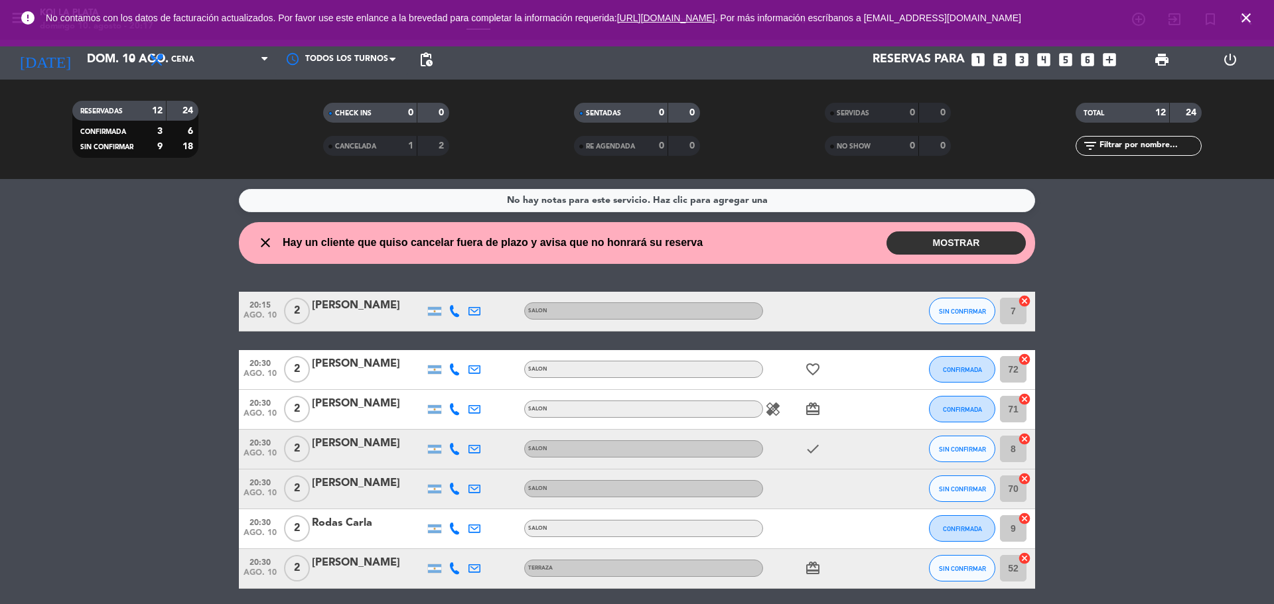
click at [930, 247] on button "MOSTRAR" at bounding box center [955, 243] width 139 height 23
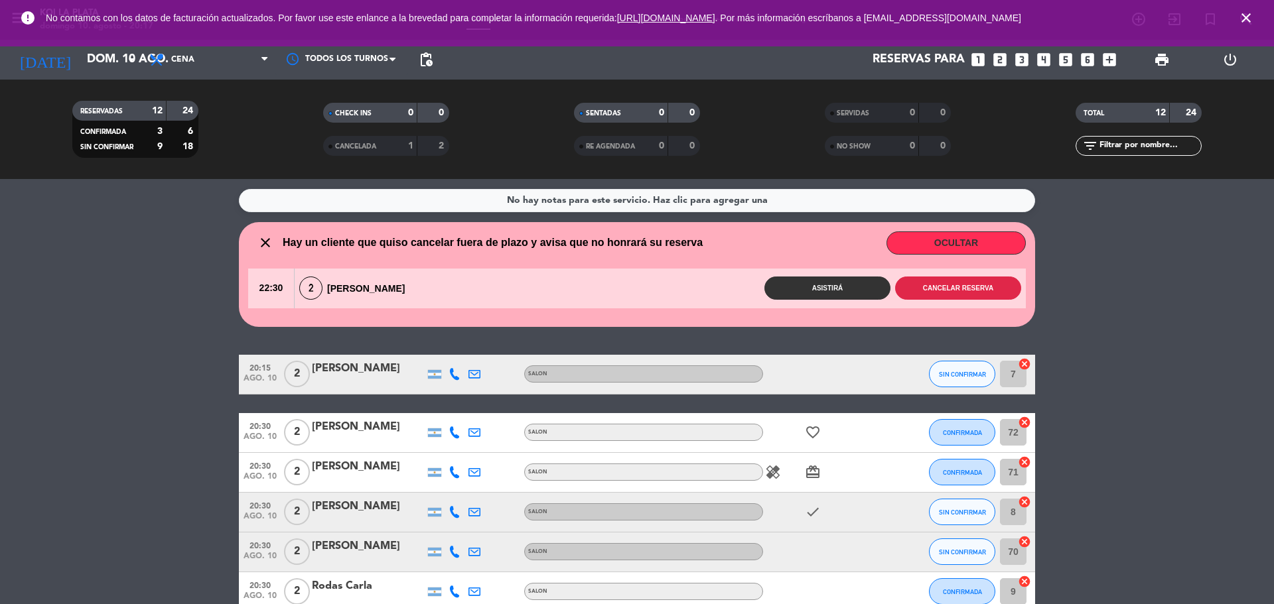
click at [939, 293] on button "Cancelar reserva" at bounding box center [958, 288] width 126 height 23
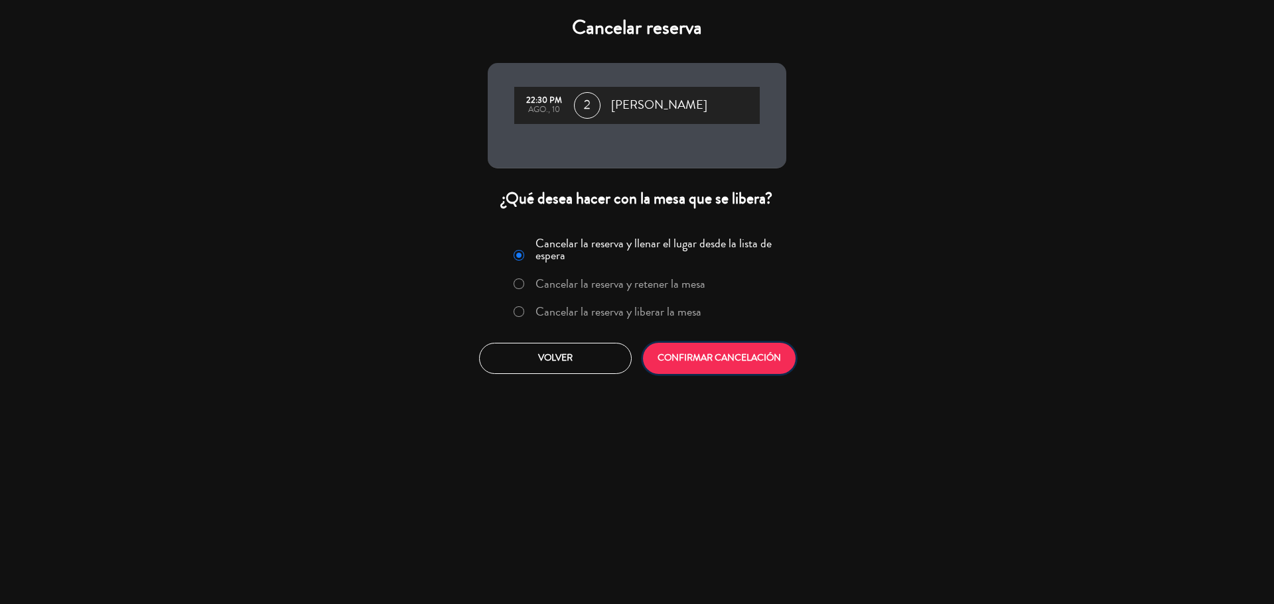
click at [730, 369] on button "CONFIRMAR CANCELACIÓN" at bounding box center [719, 358] width 153 height 31
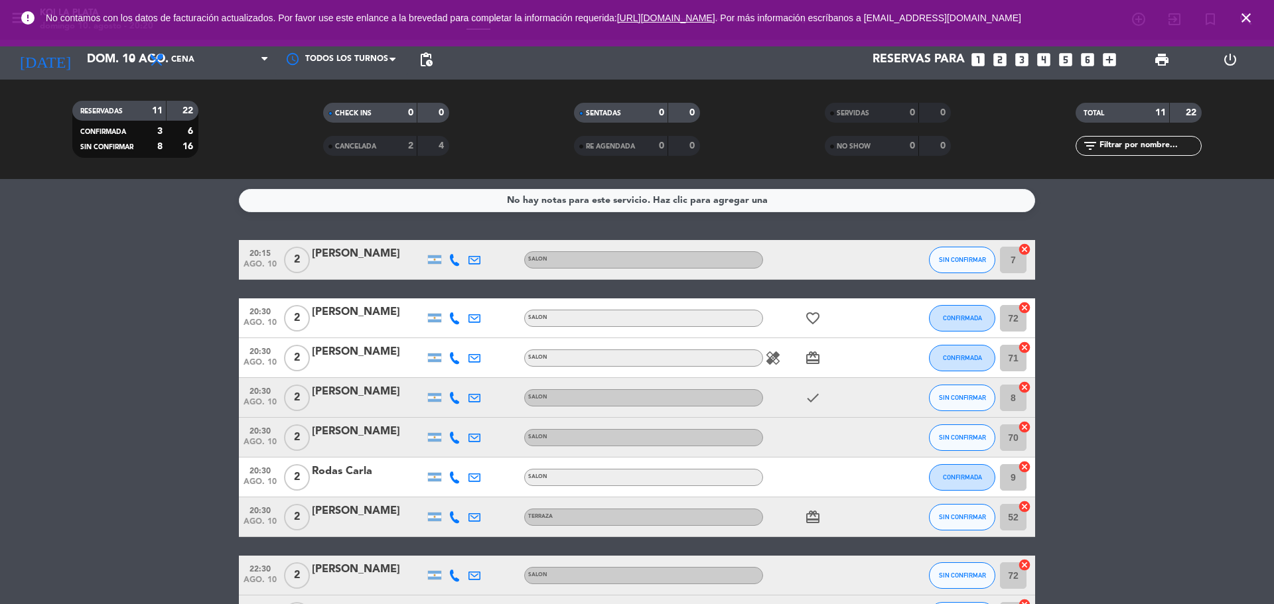
click at [337, 143] on span "CANCELADA" at bounding box center [355, 146] width 41 height 7
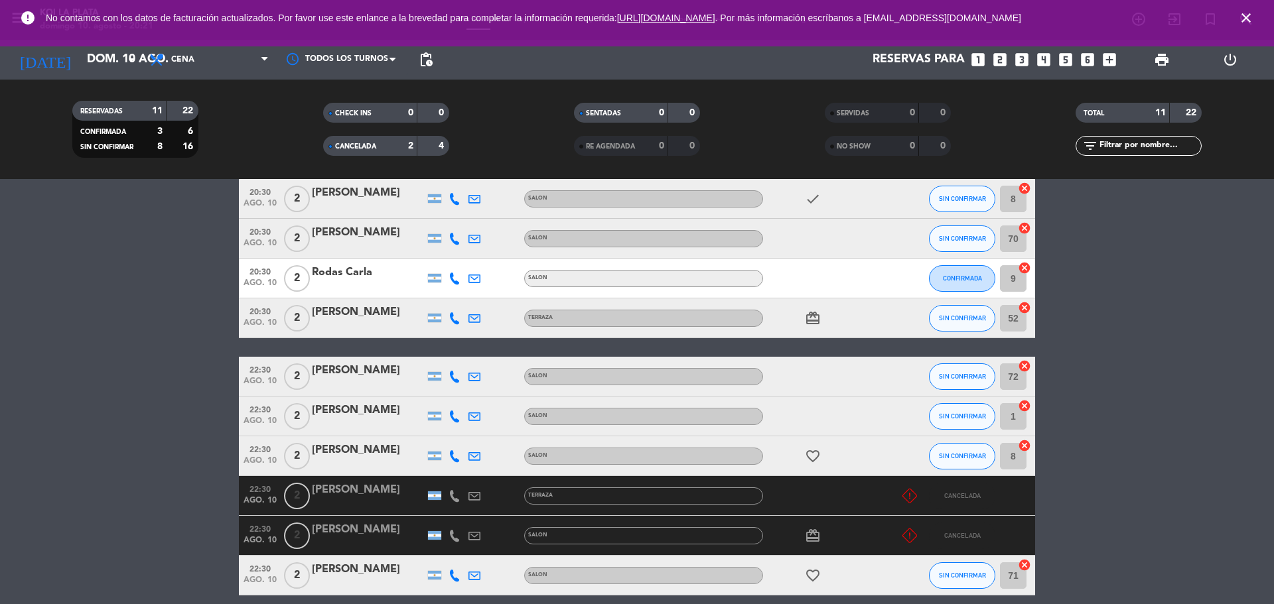
scroll to position [257, 0]
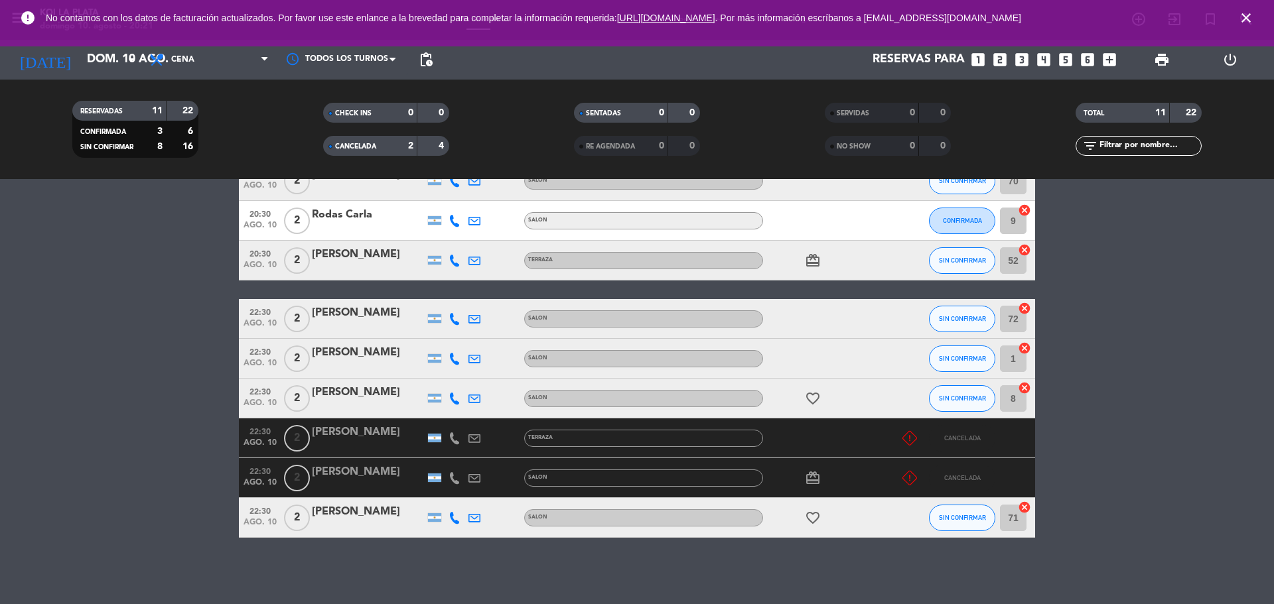
click at [1246, 19] on icon "close" at bounding box center [1246, 18] width 16 height 16
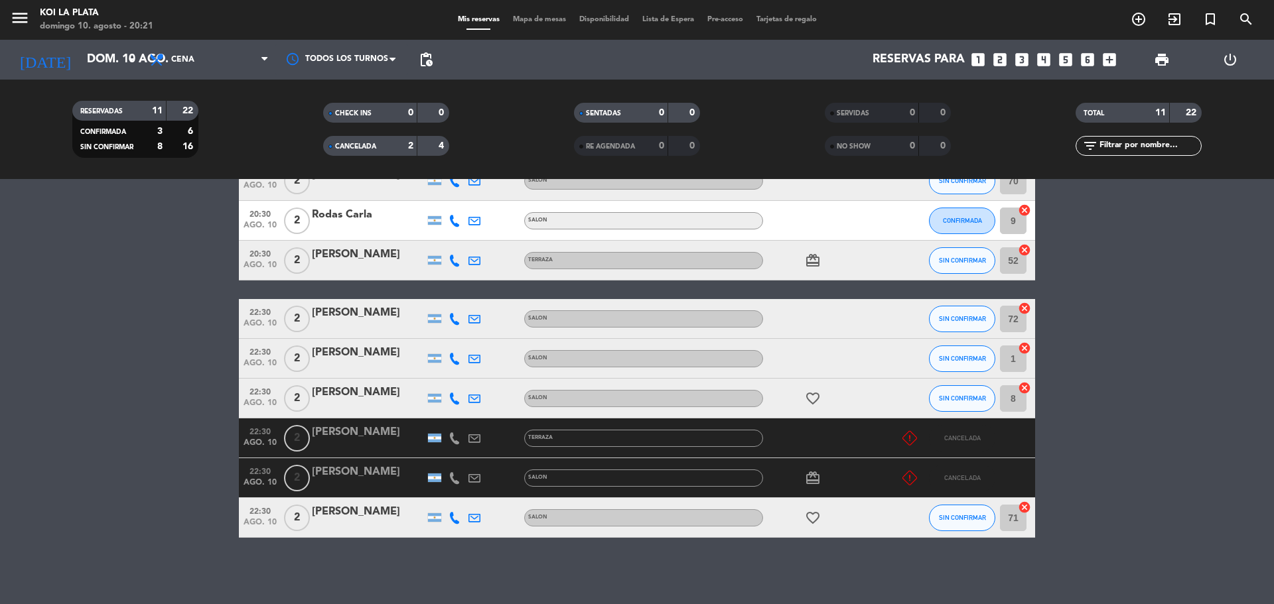
click at [335, 151] on div "CANCELADA" at bounding box center [356, 146] width 61 height 15
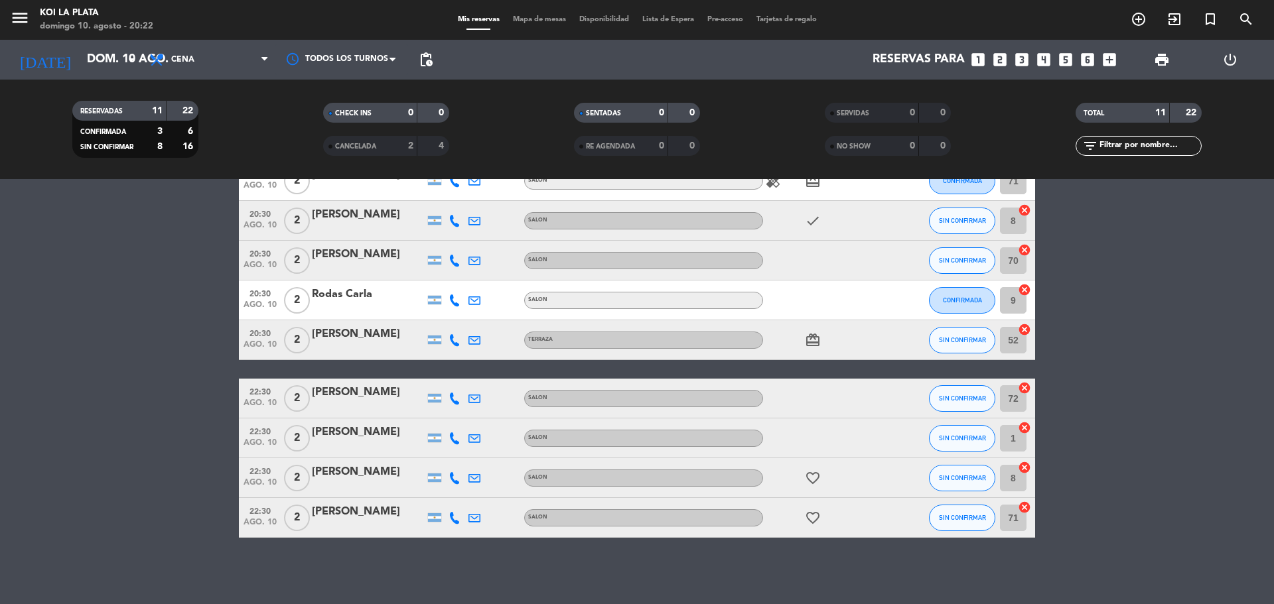
click at [328, 291] on div "Rodas Carla" at bounding box center [368, 294] width 113 height 17
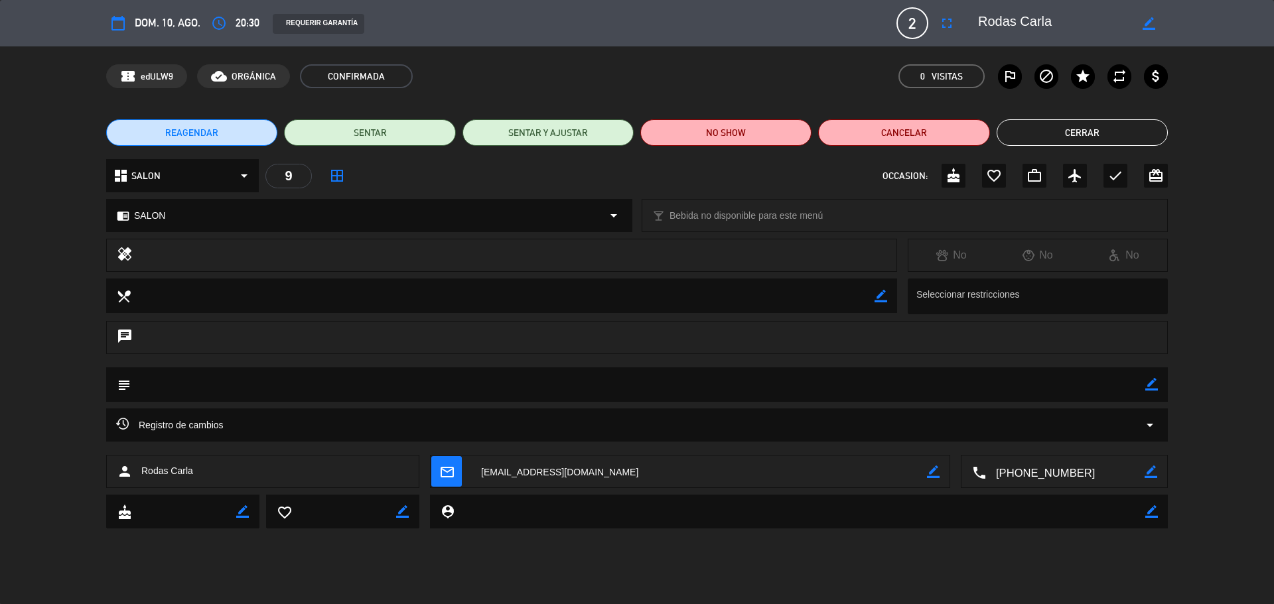
click at [1101, 130] on button "Cerrar" at bounding box center [1081, 132] width 171 height 27
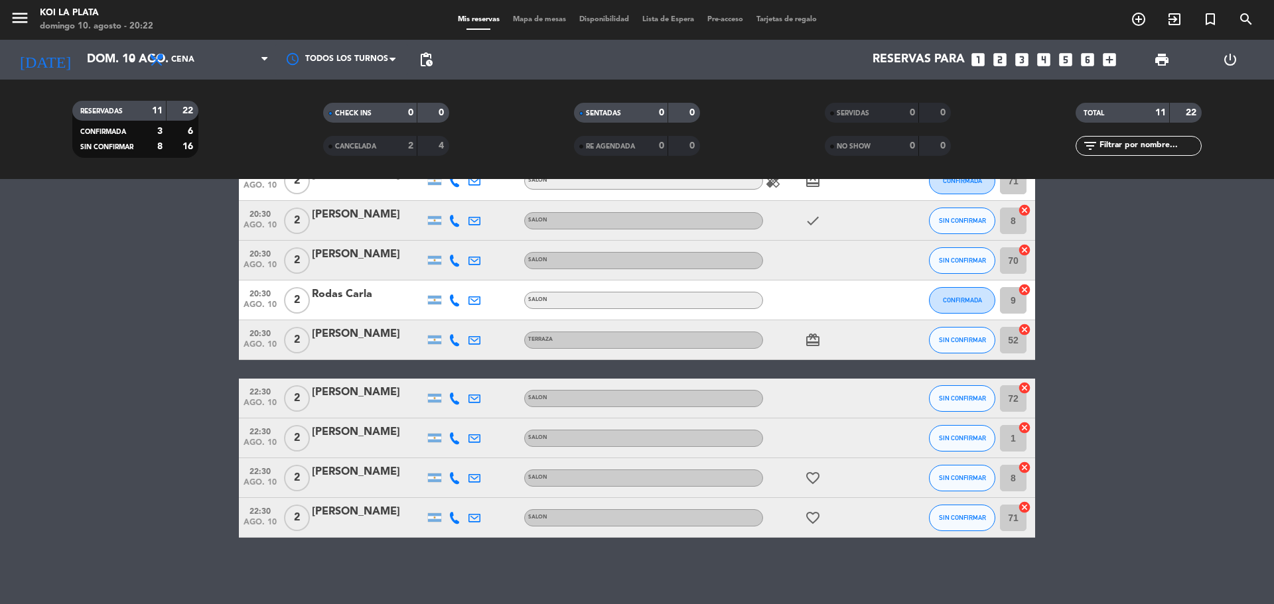
click at [649, 553] on div "No hay notas para este servicio. Haz clic para agregar una 20:15 [DATE] 2 [PERS…" at bounding box center [637, 391] width 1274 height 425
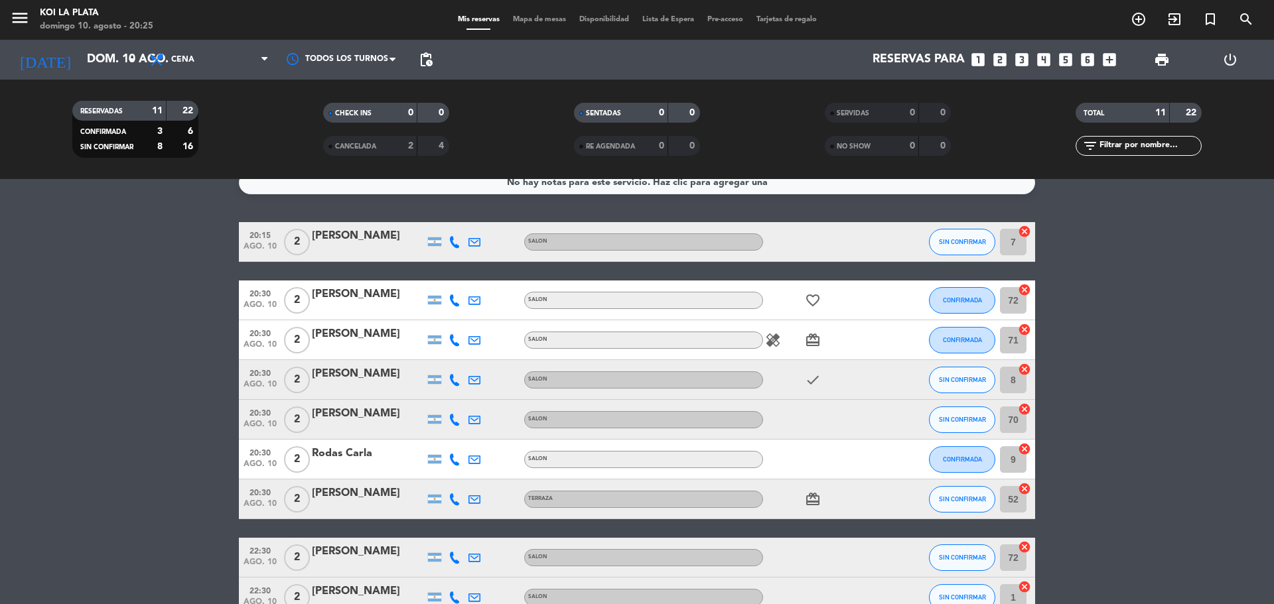
scroll to position [0, 0]
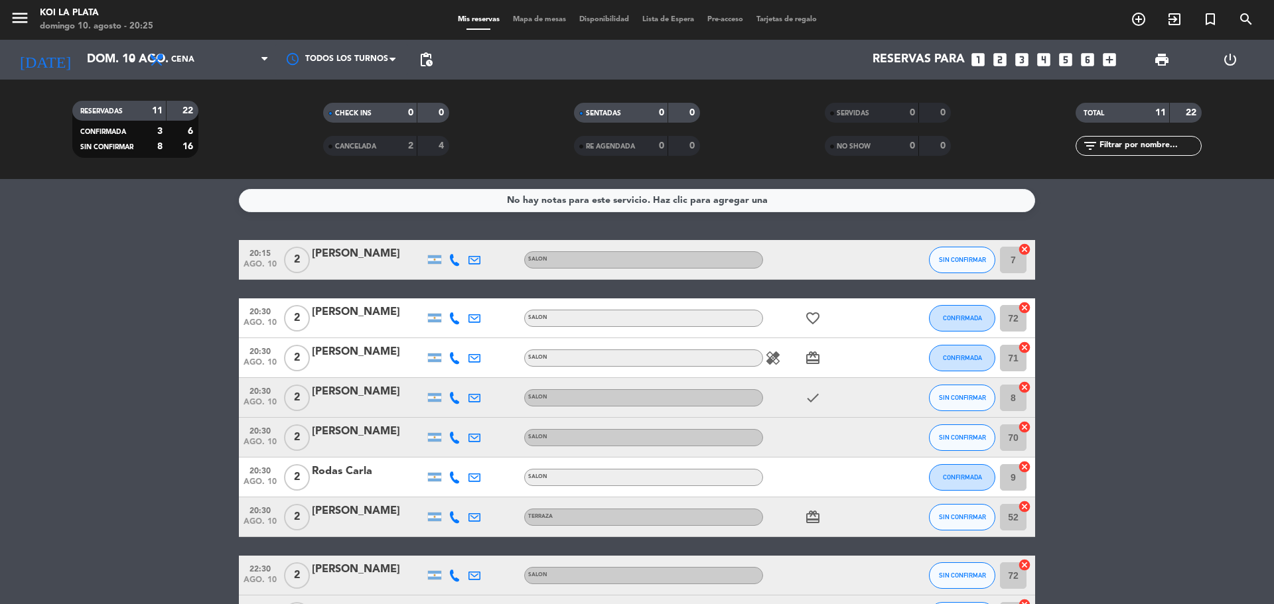
click at [765, 354] on icon "healing" at bounding box center [773, 358] width 16 height 16
click at [974, 354] on span "CONFIRMADA" at bounding box center [962, 357] width 39 height 7
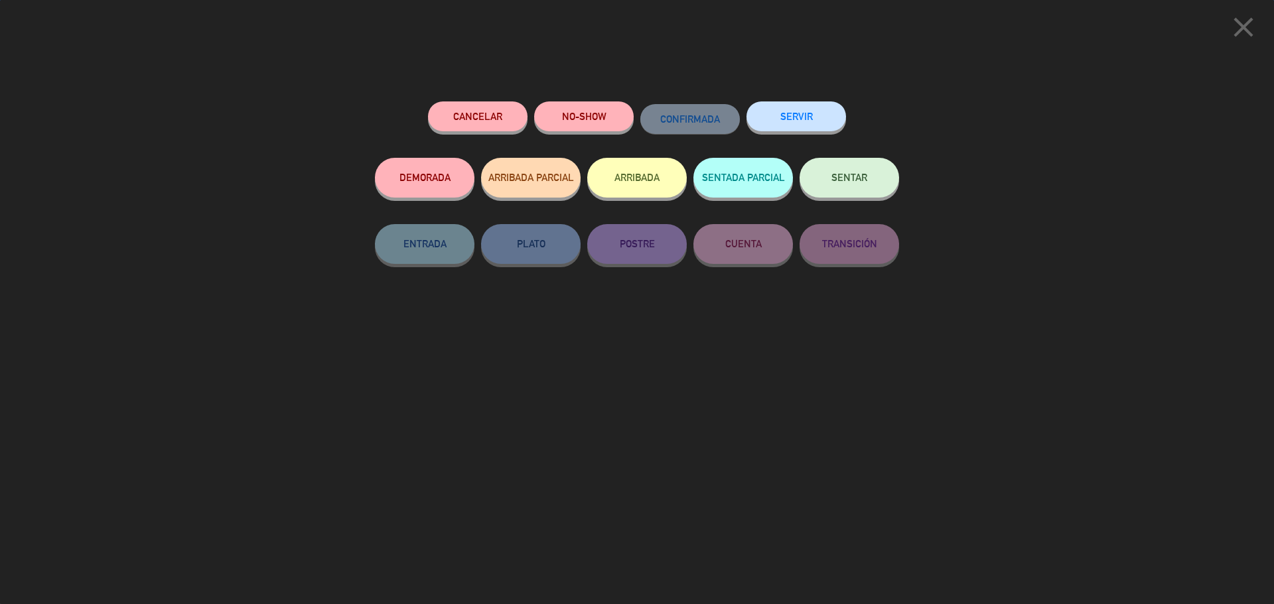
click at [844, 177] on span "SENTAR" at bounding box center [849, 177] width 36 height 11
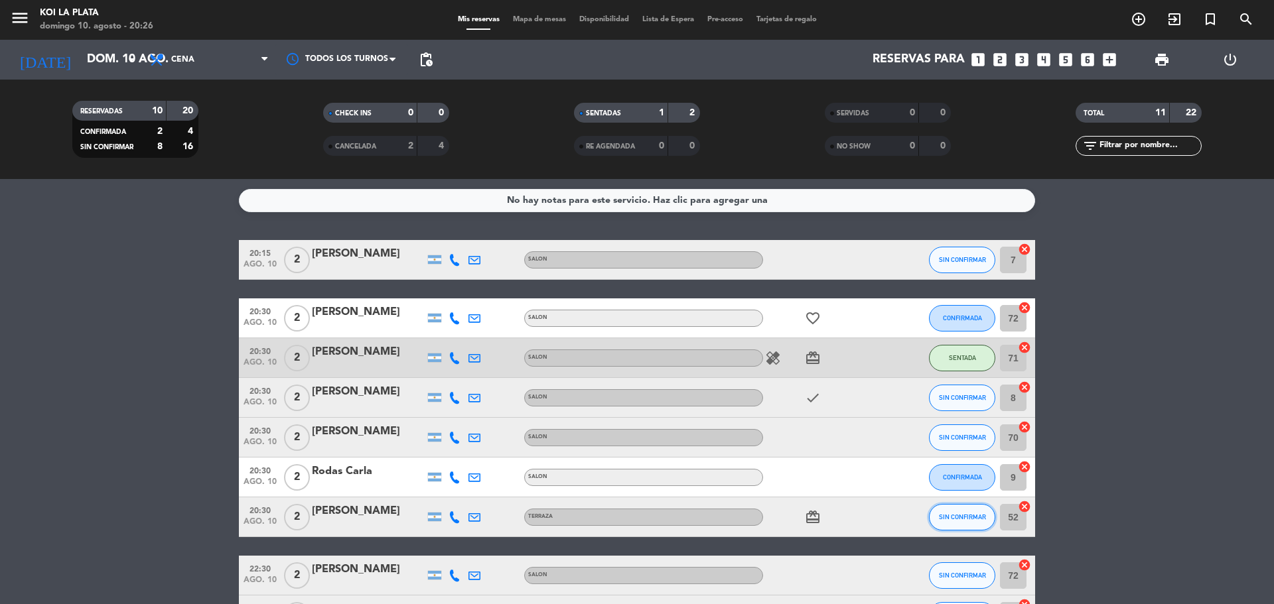
click at [957, 513] on button "SIN CONFIRMAR" at bounding box center [962, 517] width 66 height 27
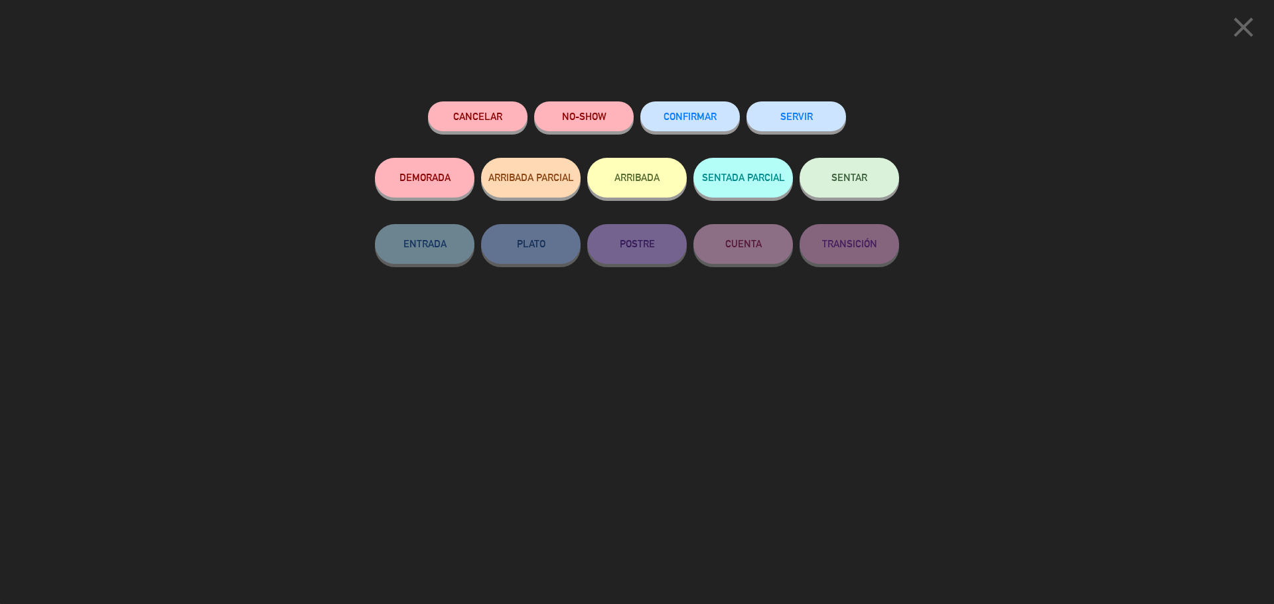
click at [850, 179] on span "SENTAR" at bounding box center [849, 177] width 36 height 11
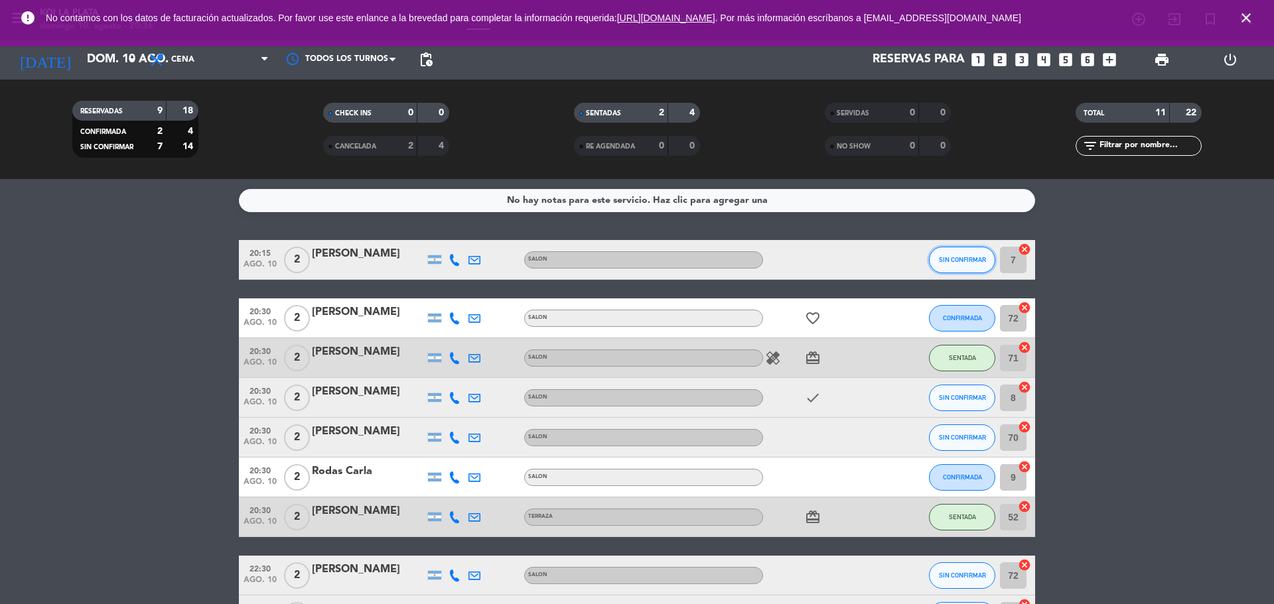
click at [954, 265] on button "SIN CONFIRMAR" at bounding box center [962, 260] width 66 height 27
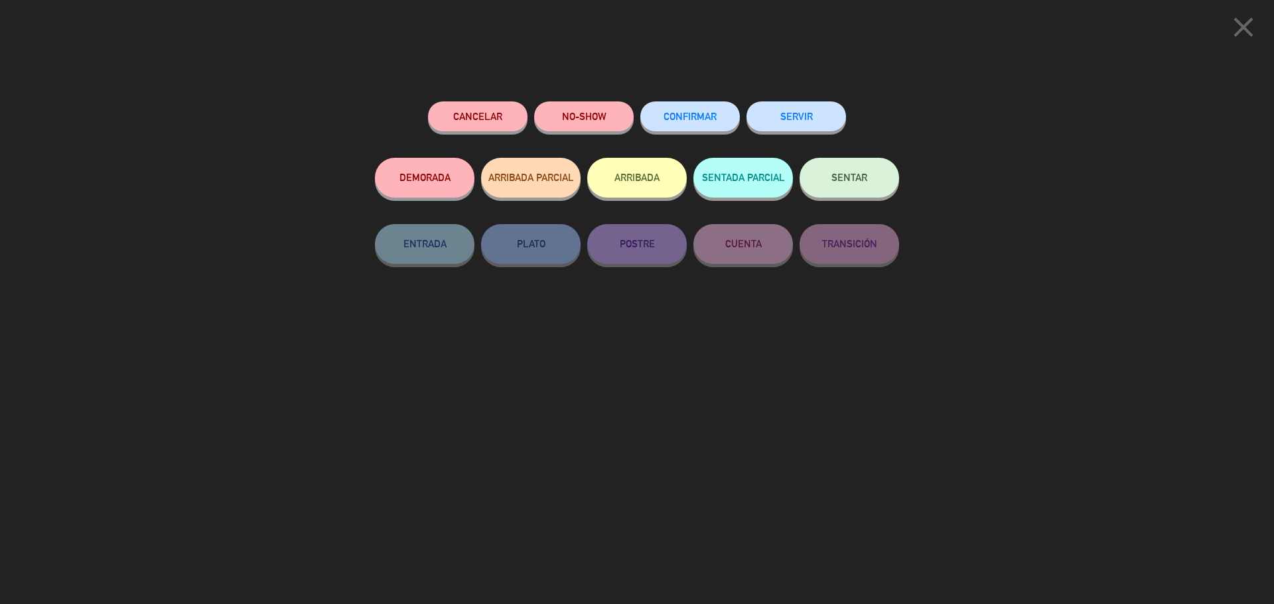
click at [874, 175] on button "SENTAR" at bounding box center [849, 178] width 100 height 40
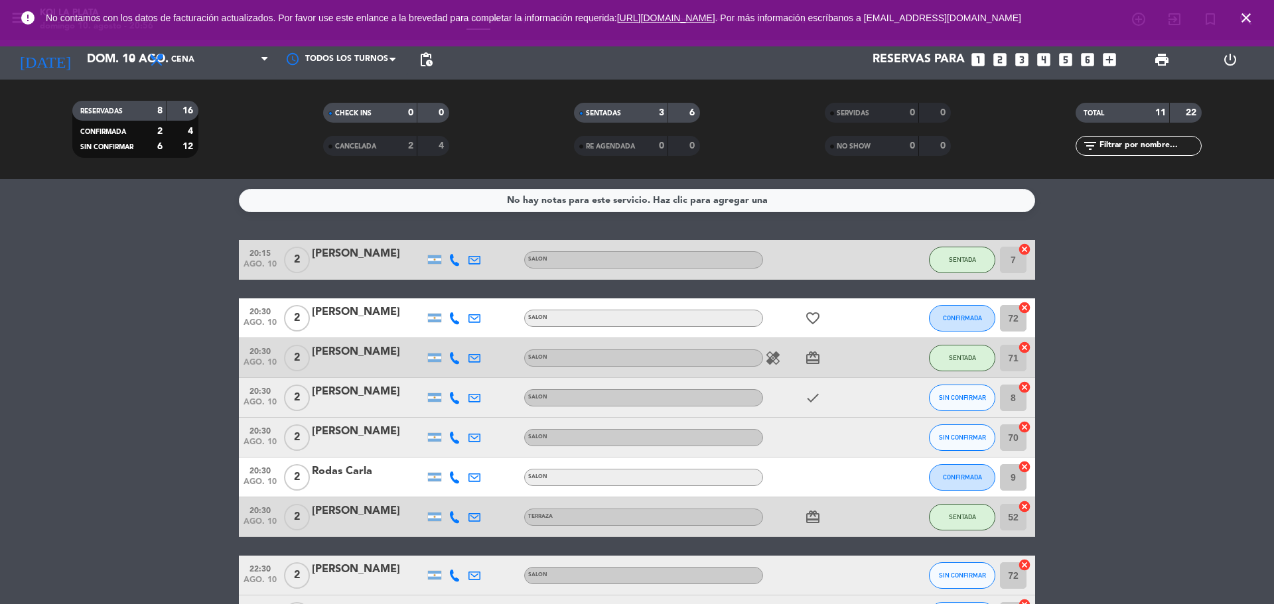
click at [0, 366] on bookings-row "20:15 [DATE] 2 Rocio Novaretti SALON SENTADA 7 cancel 20:30 [DATE] 2 [PERSON_NA…" at bounding box center [637, 477] width 1274 height 475
click at [956, 316] on span "CONFIRMADA" at bounding box center [962, 317] width 39 height 7
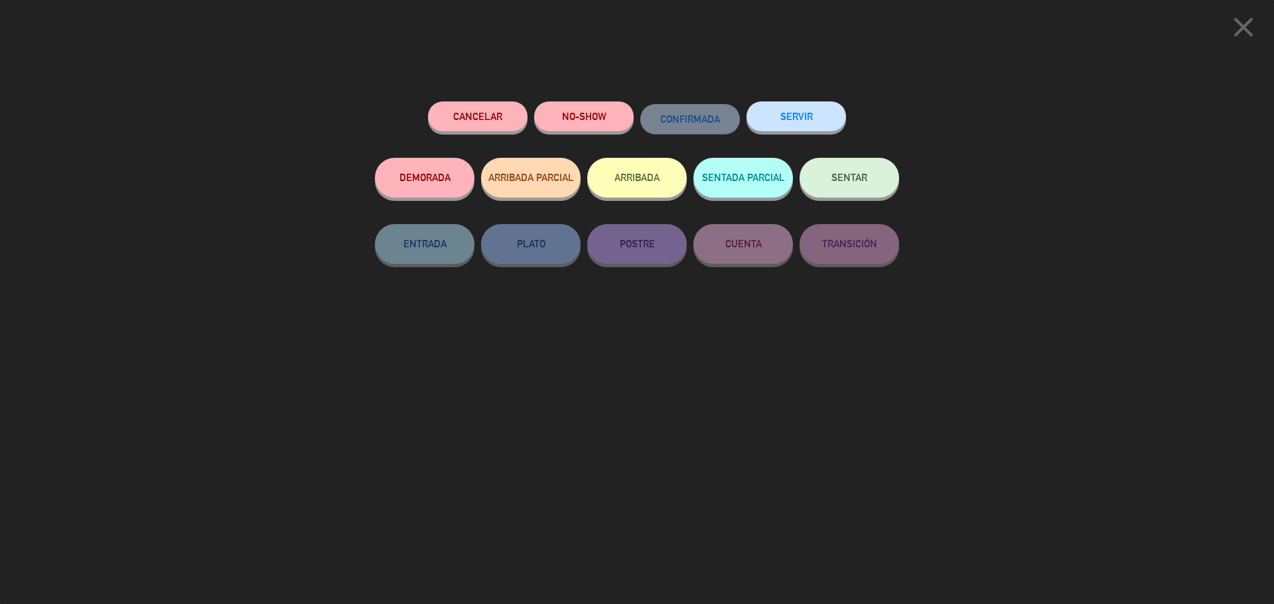
click at [829, 197] on button "SENTAR" at bounding box center [849, 178] width 100 height 40
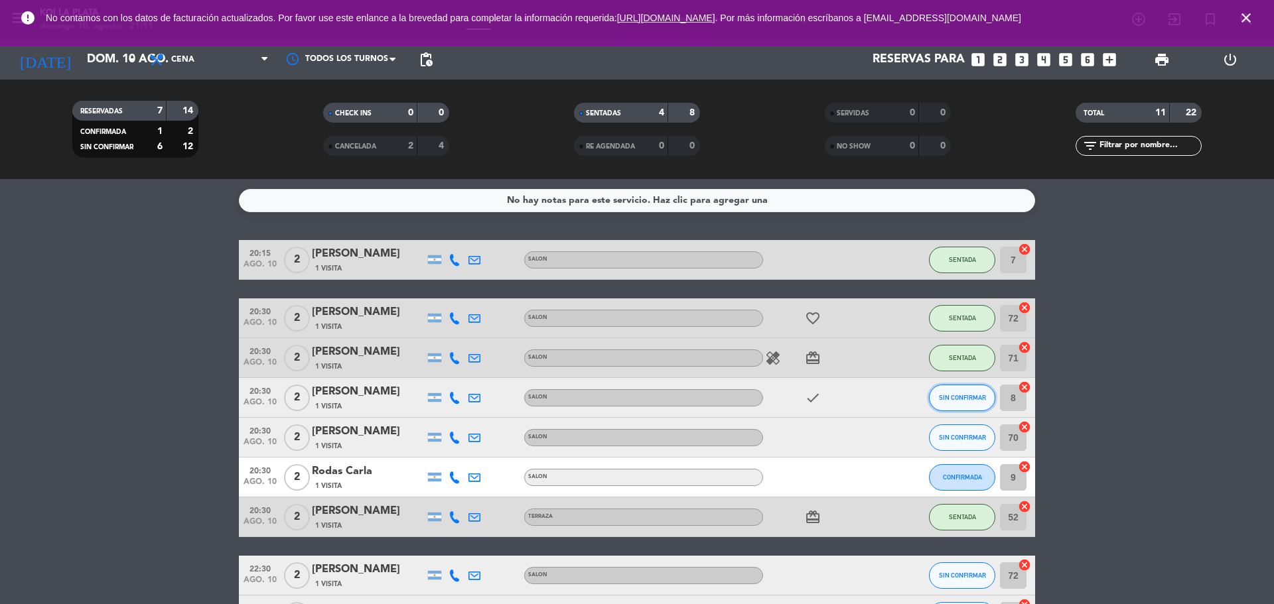
click at [968, 399] on span "SIN CONFIRMAR" at bounding box center [962, 397] width 47 height 7
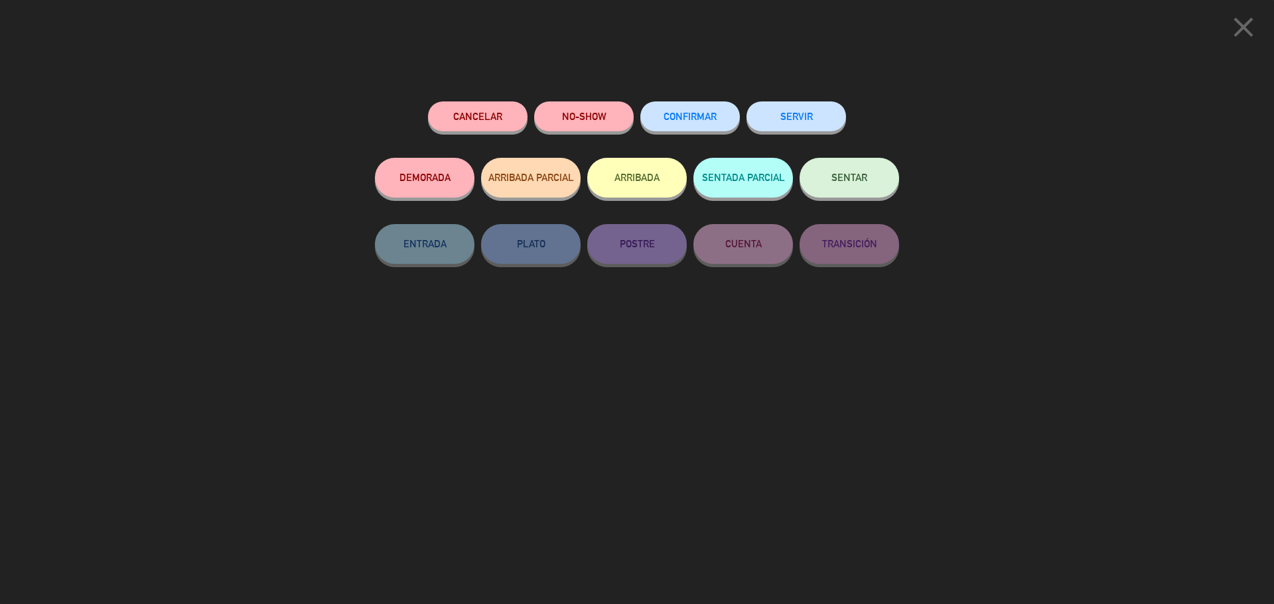
click at [593, 109] on button "NO-SHOW" at bounding box center [584, 116] width 100 height 30
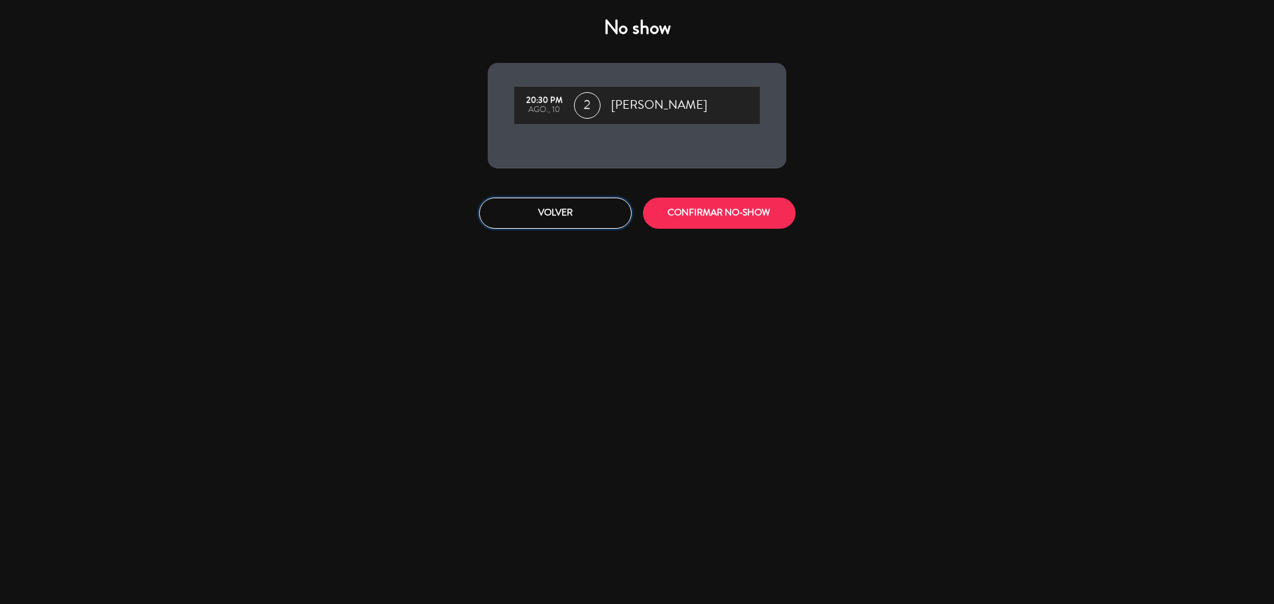
click at [533, 208] on button "Volver" at bounding box center [555, 213] width 153 height 31
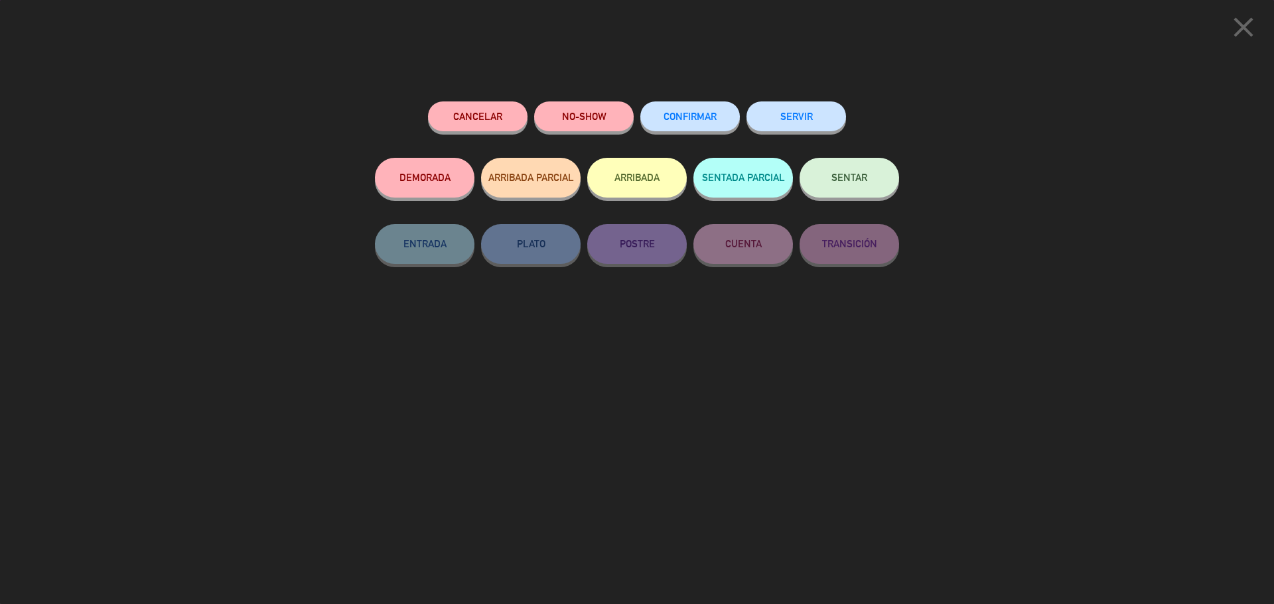
click at [863, 425] on div "Cancelar NO-SHOW CONFIRMAR SERVIR DEMORADA ARRIBADA PARCIAL ARRIBADA SENTADA PA…" at bounding box center [637, 348] width 543 height 512
click at [1226, 178] on div "close Cancelar NO-SHOW CONFIRMAR SERVIR DEMORADA ARRIBADA PARCIAL ARRIBADA SENT…" at bounding box center [637, 302] width 1274 height 604
click at [1247, 31] on icon "close" at bounding box center [1243, 27] width 33 height 33
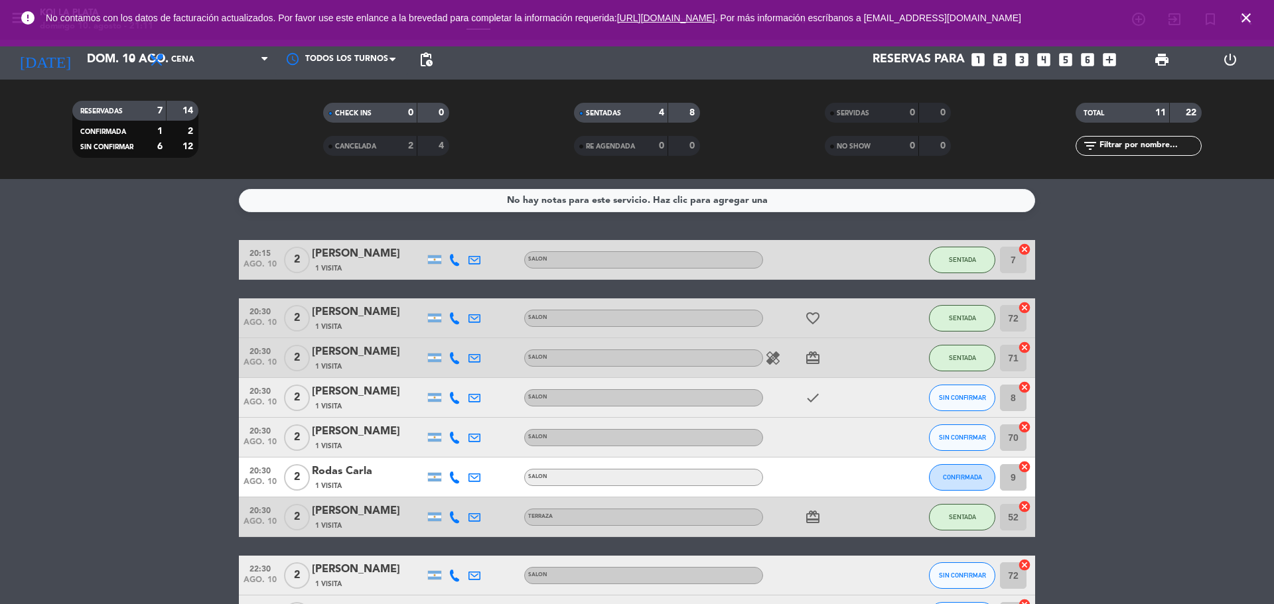
click at [1164, 487] on bookings-row "20:15 [DATE] 2 [PERSON_NAME] 1 Visita SALON SENTADA 7 cancel 20:30 [DATE] 2 [PE…" at bounding box center [637, 477] width 1274 height 475
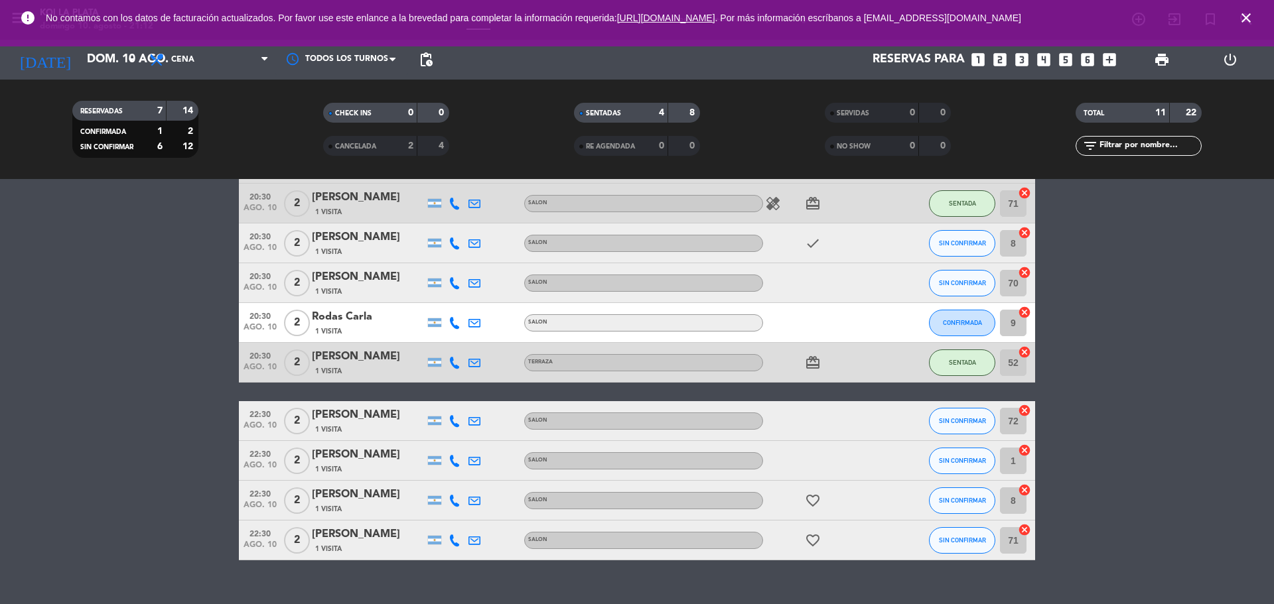
scroll to position [177, 0]
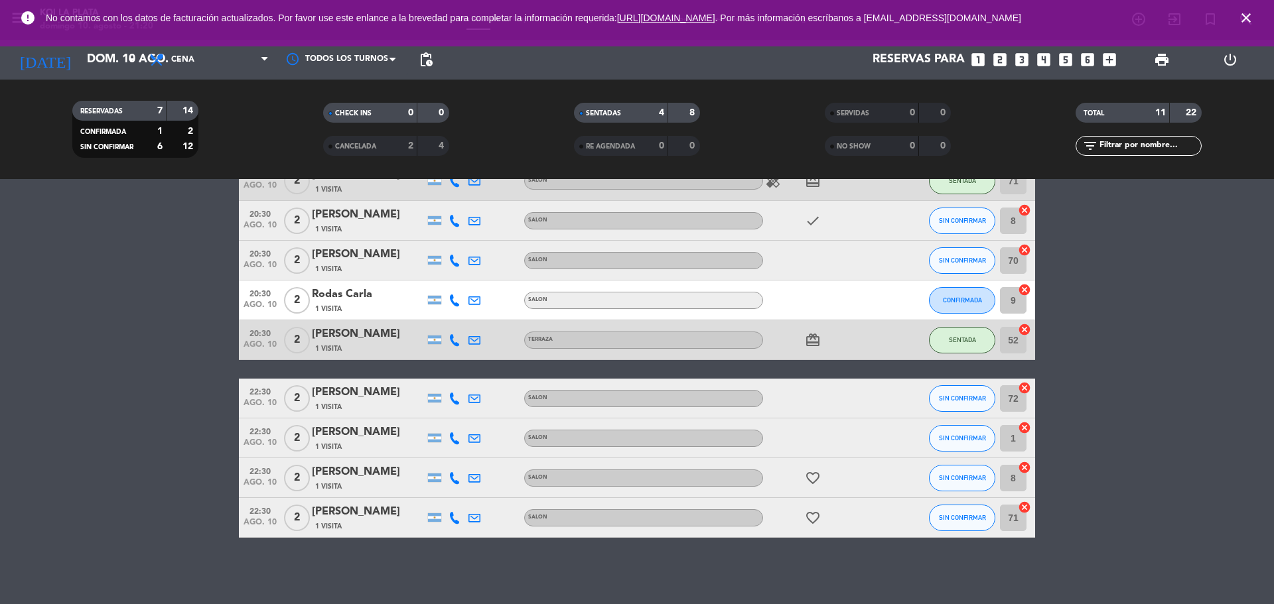
click at [1229, 271] on bookings-row "20:15 [DATE] 2 [PERSON_NAME] 1 Visita SALON SENTADA 7 cancel 20:30 [DATE] 2 [PE…" at bounding box center [637, 300] width 1274 height 475
click at [129, 68] on input "dom. 10 ago." at bounding box center [157, 59] width 154 height 27
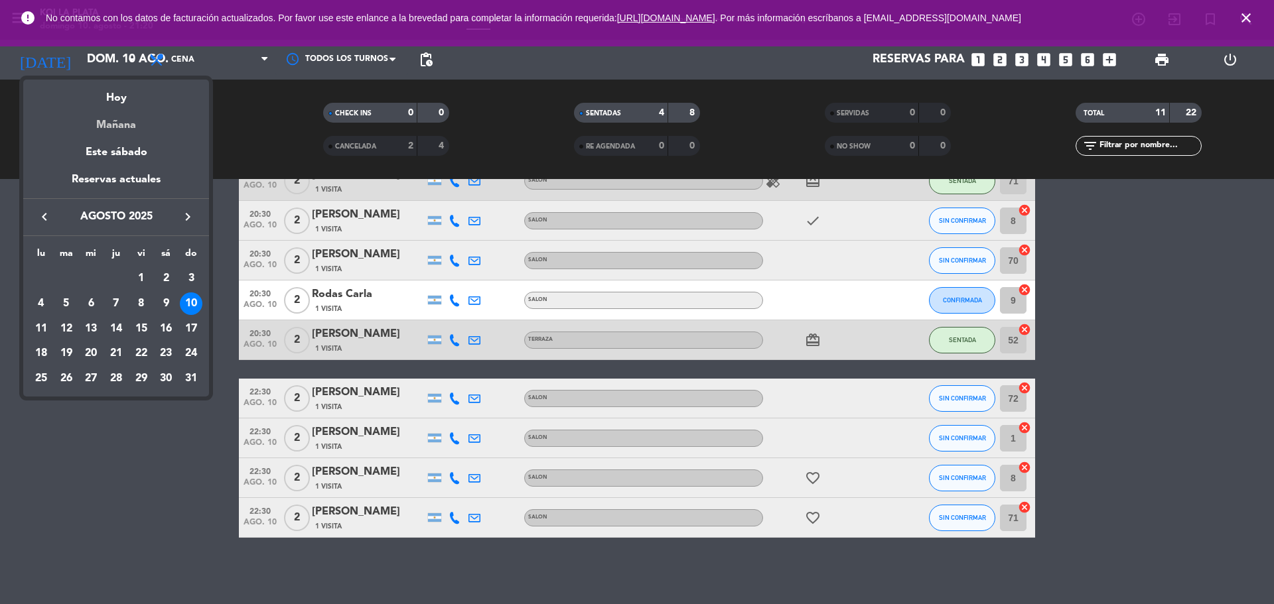
click at [141, 121] on div "Mañana" at bounding box center [116, 120] width 186 height 27
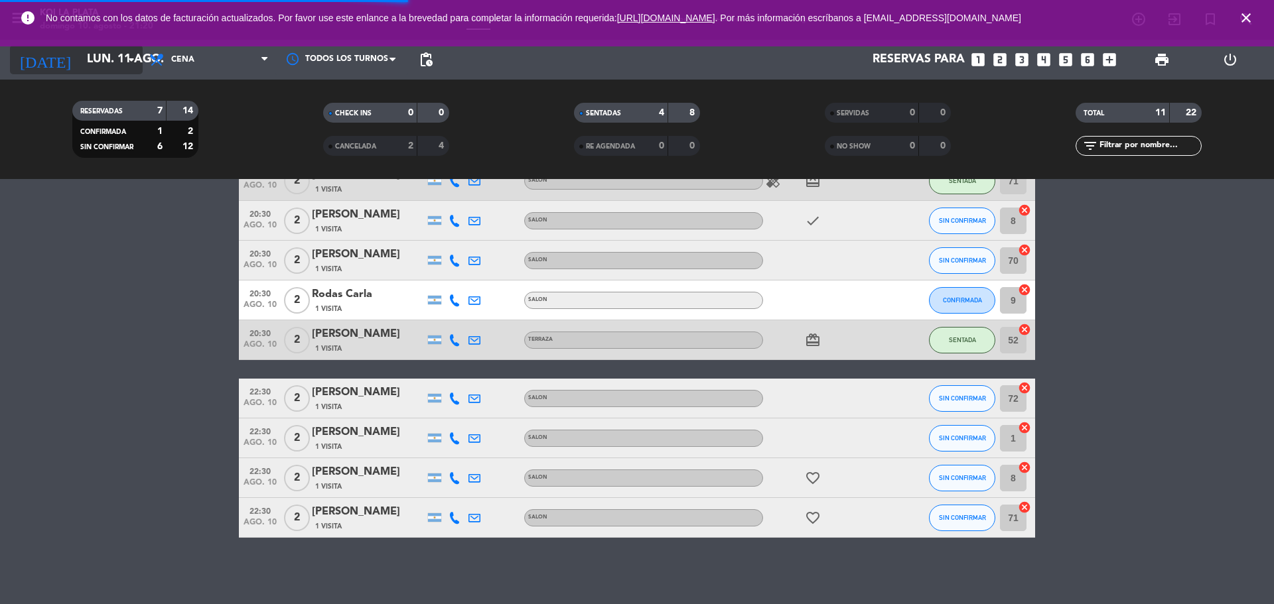
scroll to position [0, 0]
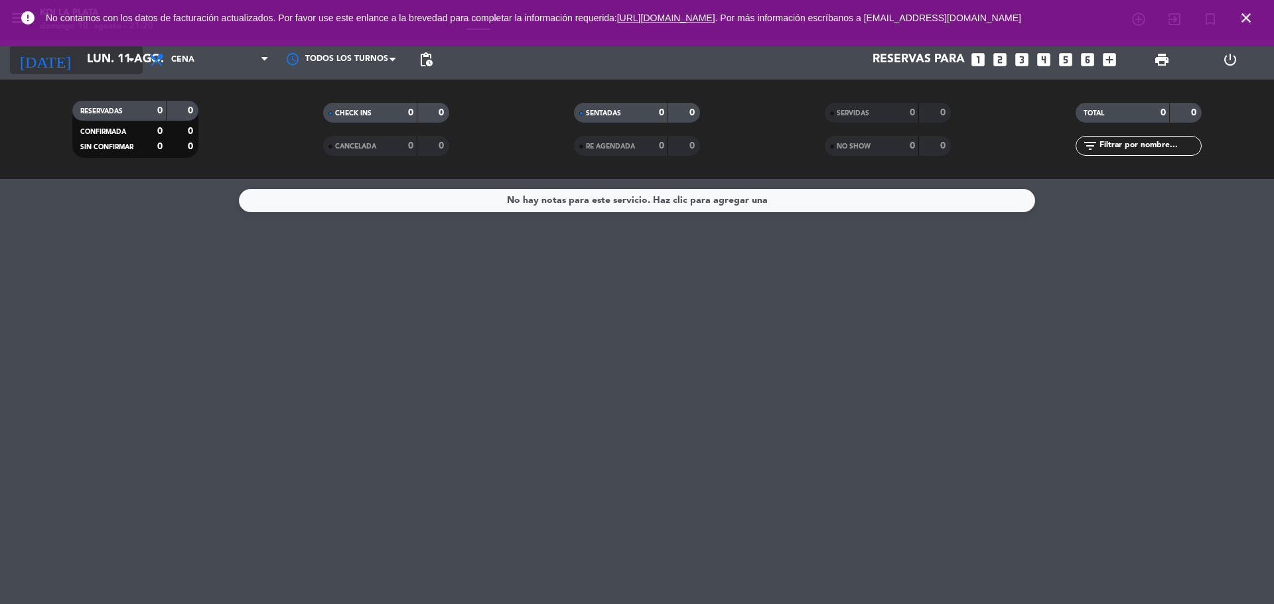
click at [96, 62] on input "lun. 11 ago." at bounding box center [157, 59] width 154 height 27
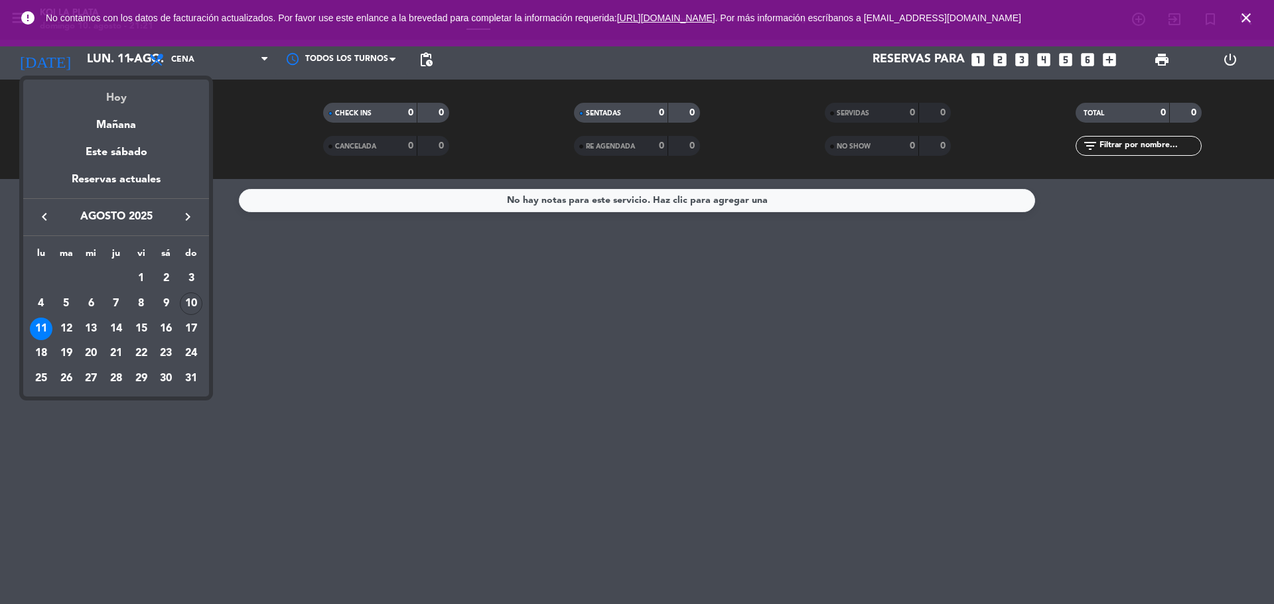
click at [121, 105] on div "Hoy" at bounding box center [116, 93] width 186 height 27
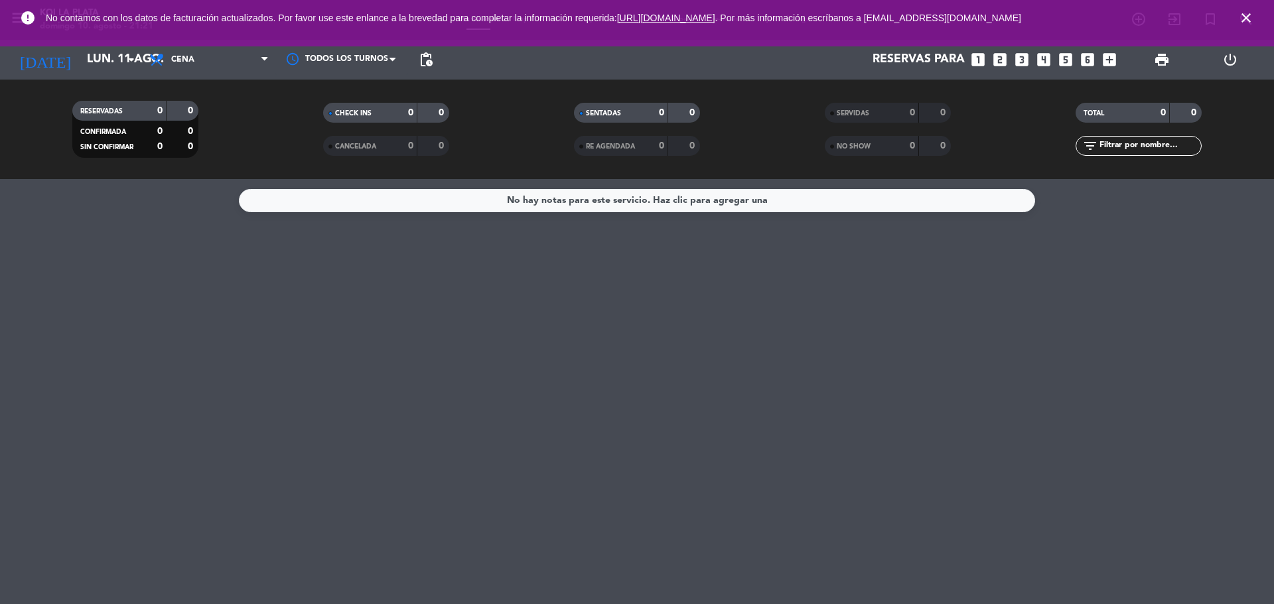
type input "dom. 10 ago."
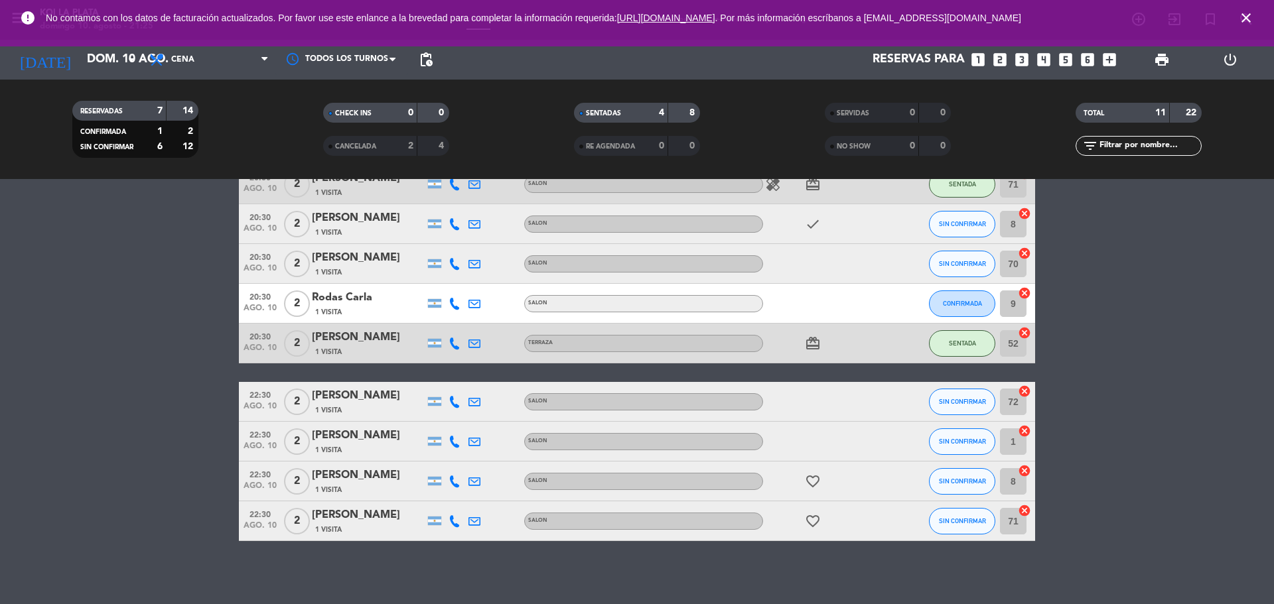
scroll to position [177, 0]
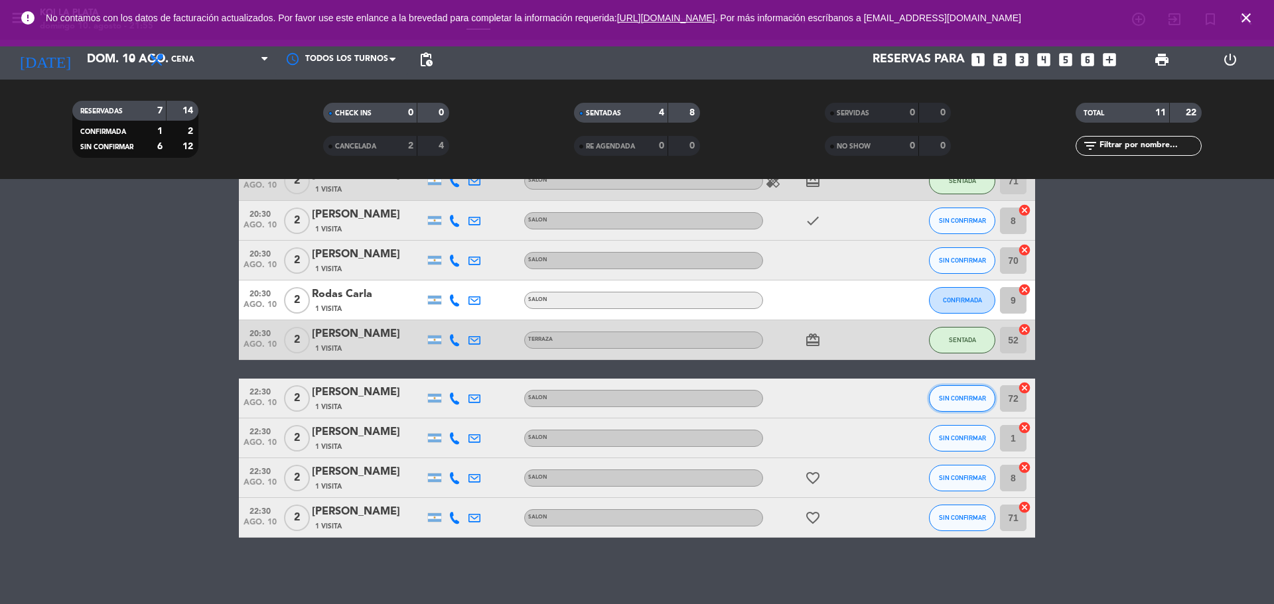
click at [958, 401] on span "SIN CONFIRMAR" at bounding box center [962, 398] width 47 height 7
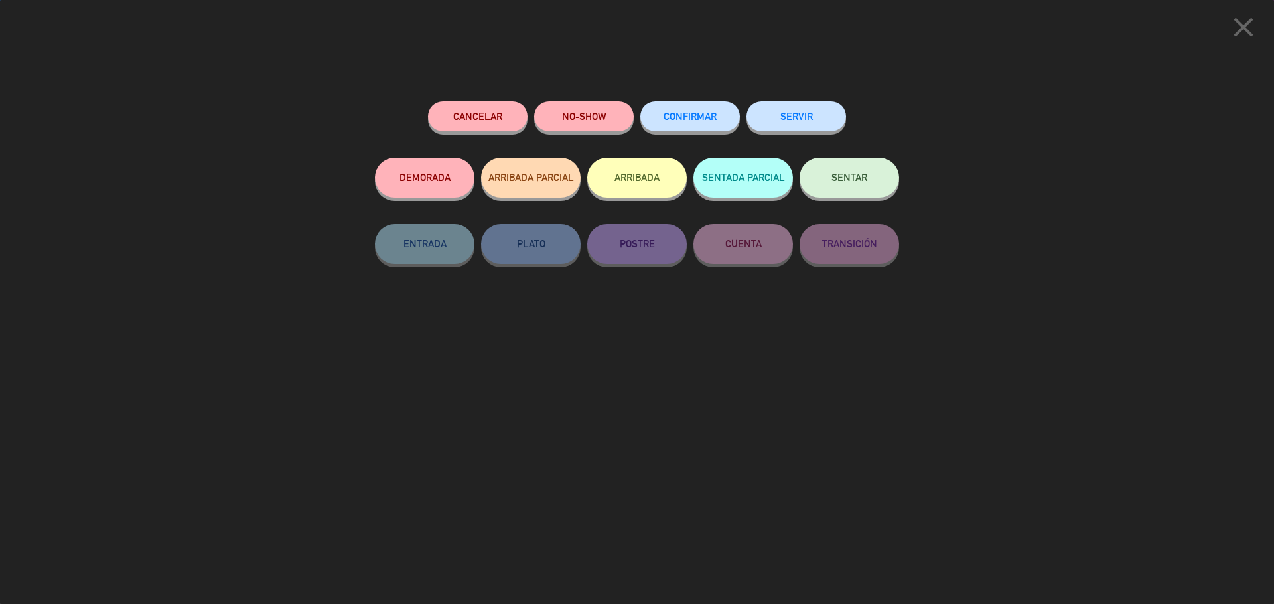
click at [850, 176] on span "SENTAR" at bounding box center [849, 177] width 36 height 11
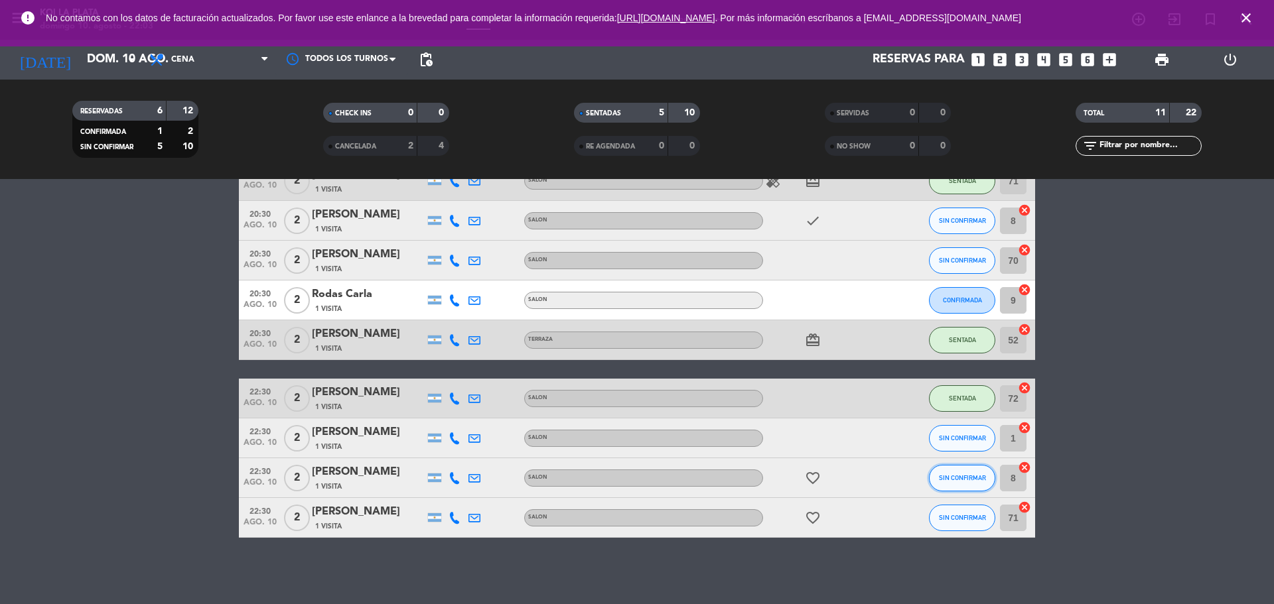
click at [943, 484] on button "SIN CONFIRMAR" at bounding box center [962, 478] width 66 height 27
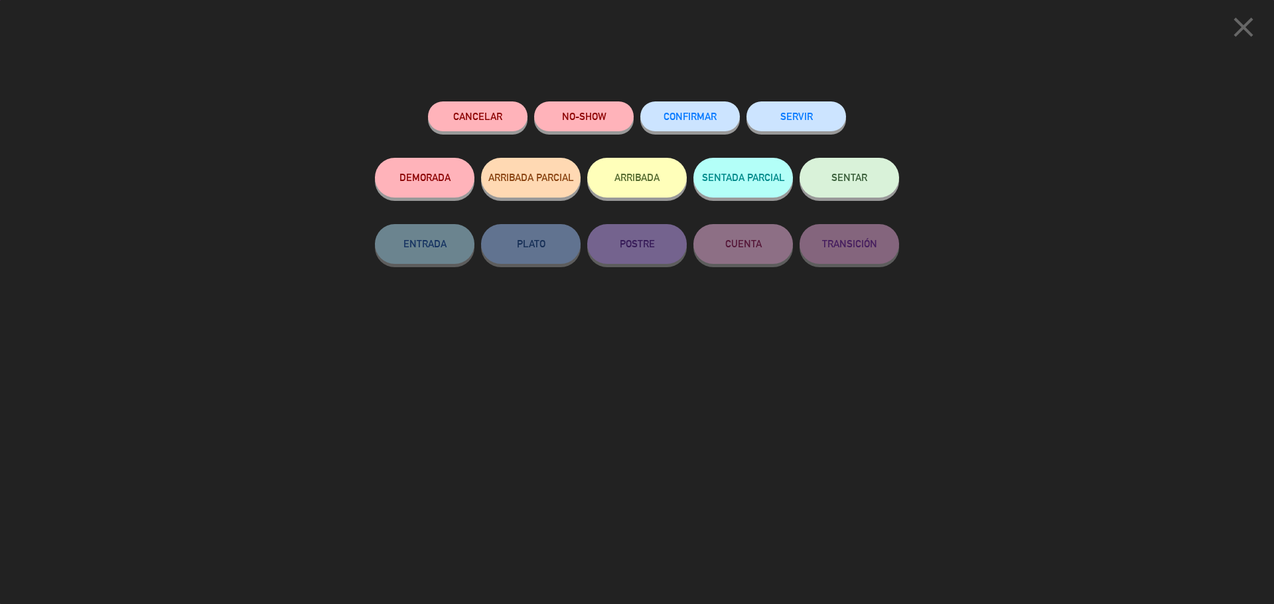
click at [855, 186] on button "SENTAR" at bounding box center [849, 178] width 100 height 40
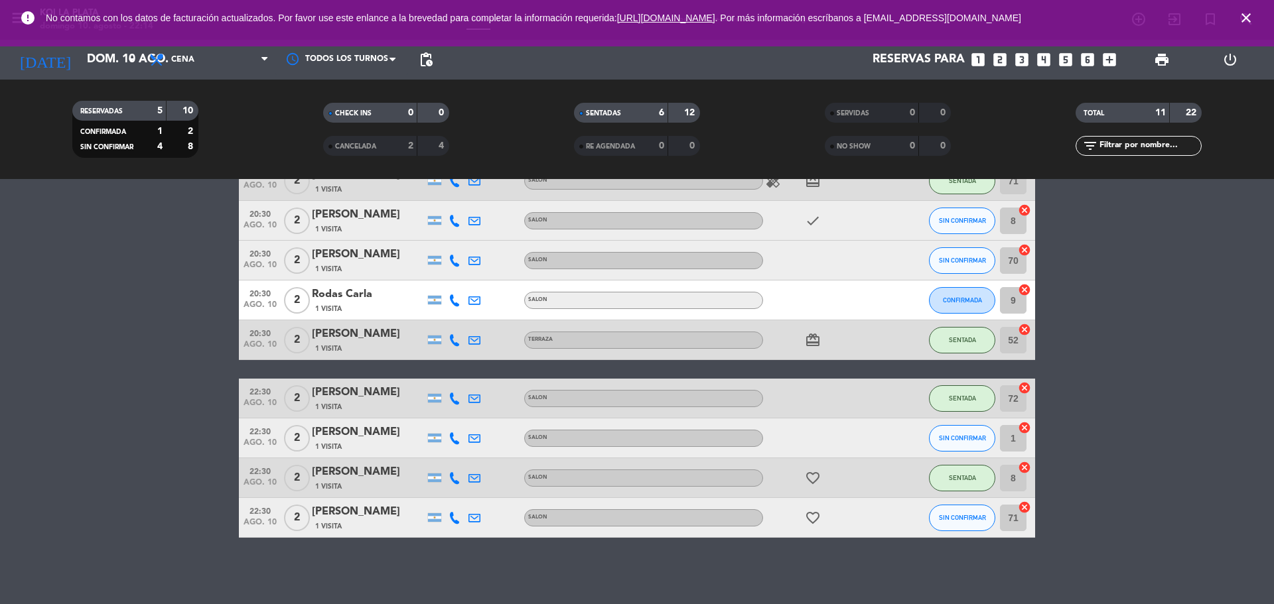
click at [1217, 338] on bookings-row "20:15 [DATE] 2 [PERSON_NAME] 1 Visita SALON SENTADA 7 cancel 20:30 [DATE] 2 [PE…" at bounding box center [637, 300] width 1274 height 475
click at [1195, 244] on bookings-row "20:15 [DATE] 2 [PERSON_NAME] 1 Visita SALON SENTADA 7 cancel 20:30 [DATE] 2 [PE…" at bounding box center [637, 300] width 1274 height 475
click at [1236, 378] on bookings-row "20:15 [DATE] 2 [PERSON_NAME] 1 Visita SALON SENTADA 7 cancel 20:30 [DATE] 2 [PE…" at bounding box center [637, 300] width 1274 height 475
click at [960, 517] on span "SIN CONFIRMAR" at bounding box center [962, 517] width 47 height 7
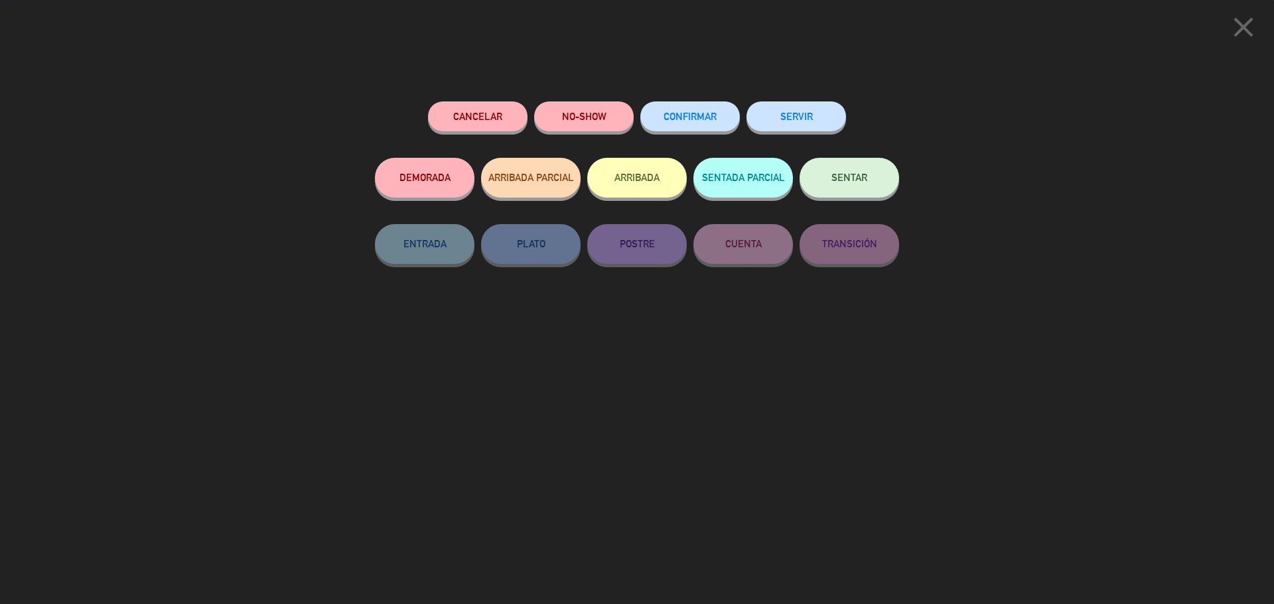
click at [894, 186] on button "SENTAR" at bounding box center [849, 178] width 100 height 40
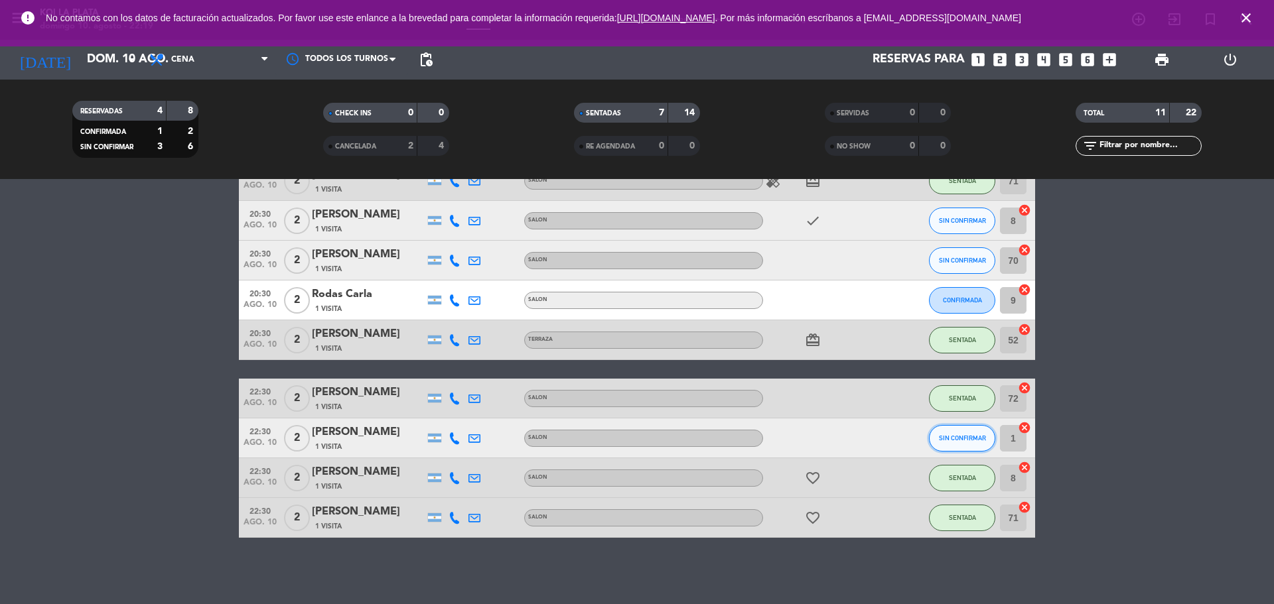
click at [967, 441] on span "SIN CONFIRMAR" at bounding box center [962, 438] width 47 height 7
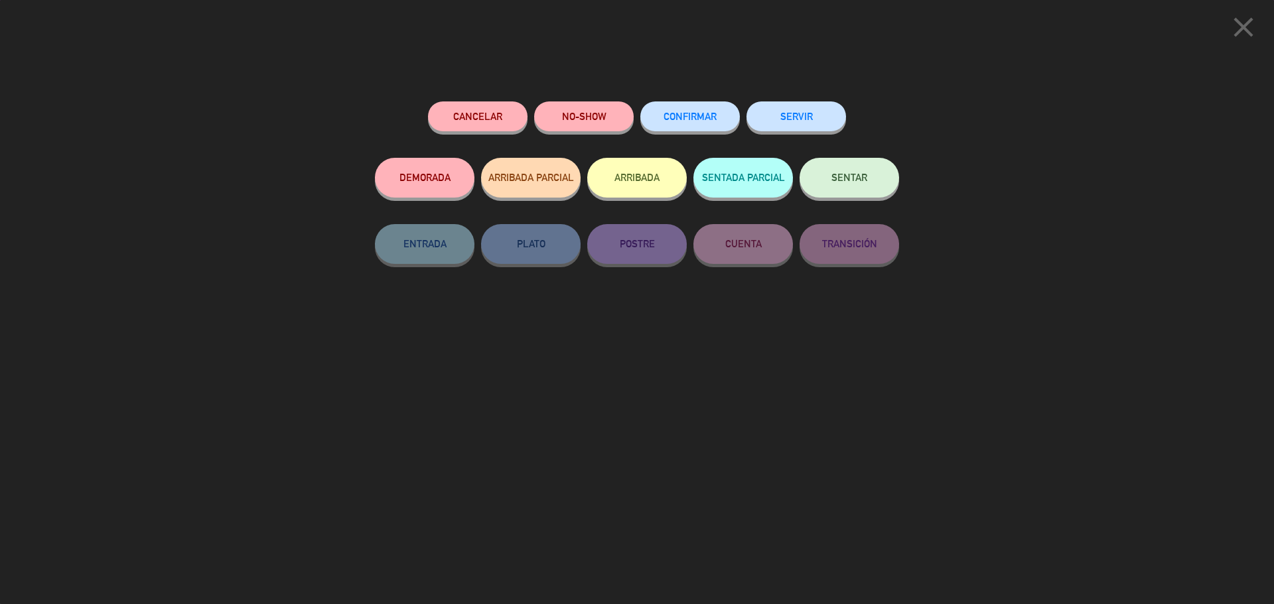
click at [869, 175] on button "SENTAR" at bounding box center [849, 178] width 100 height 40
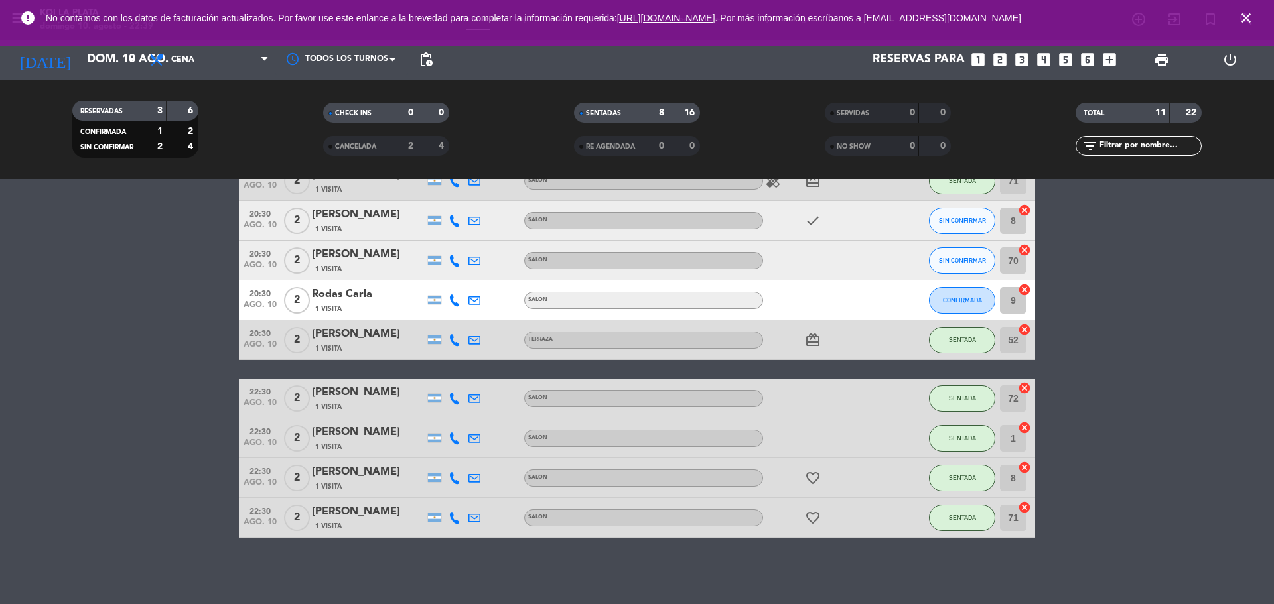
click at [1270, 308] on bookings-row "20:15 [DATE] 2 [PERSON_NAME] 1 Visita SALON SENTADA 7 cancel 20:30 [DATE] 2 [PE…" at bounding box center [637, 300] width 1274 height 475
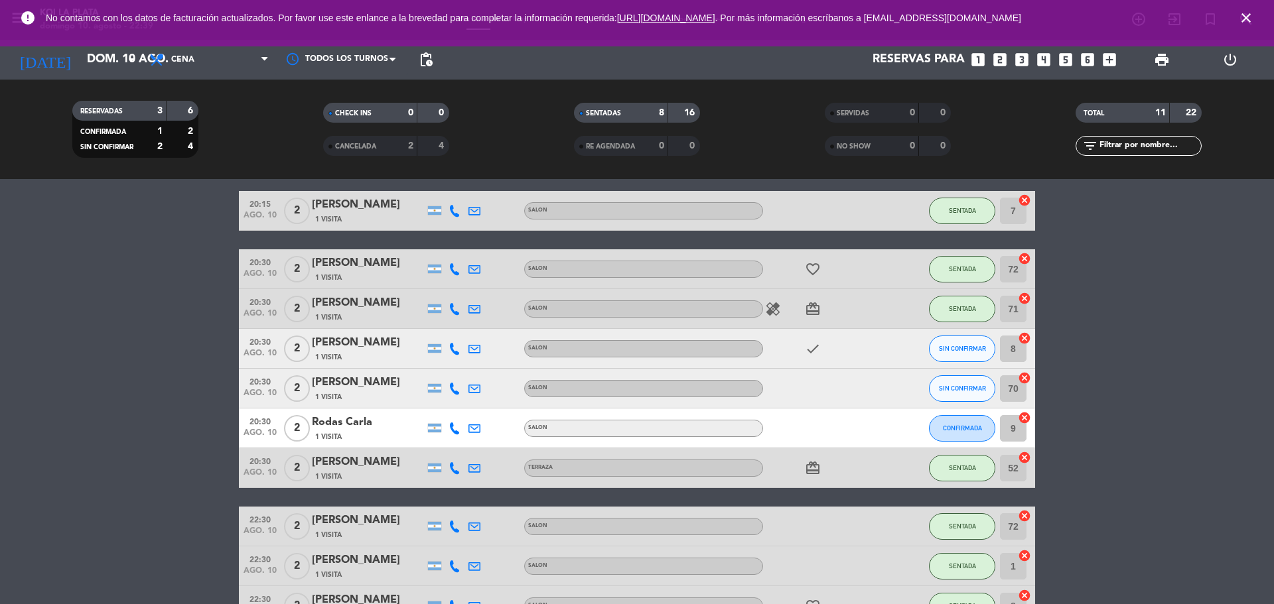
scroll to position [44, 0]
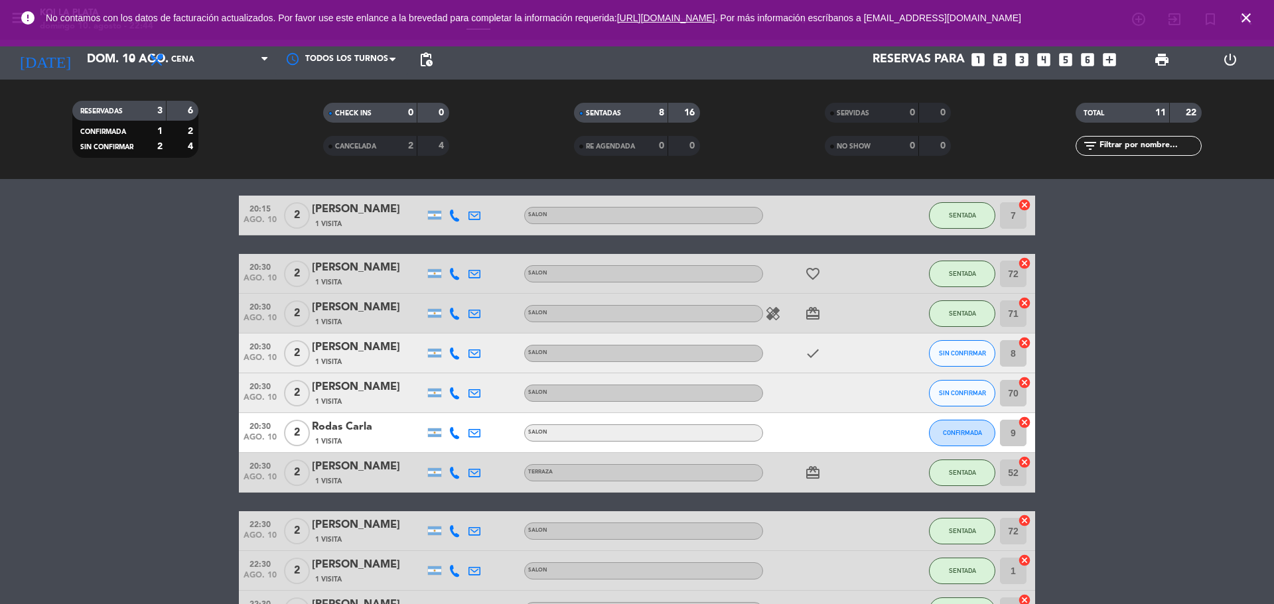
click at [1227, 238] on bookings-row "20:15 [DATE] 2 [PERSON_NAME] 1 Visita SALON SENTADA 7 cancel 20:30 [DATE] 2 [PE…" at bounding box center [637, 433] width 1274 height 475
click at [240, 297] on div "20:30 [DATE]" at bounding box center [260, 313] width 42 height 39
click at [186, 322] on bookings-row "20:15 [DATE] 2 [PERSON_NAME] 1 Visita SALON SENTADA 7 cancel 20:30 [DATE] 2 [PE…" at bounding box center [637, 433] width 1274 height 475
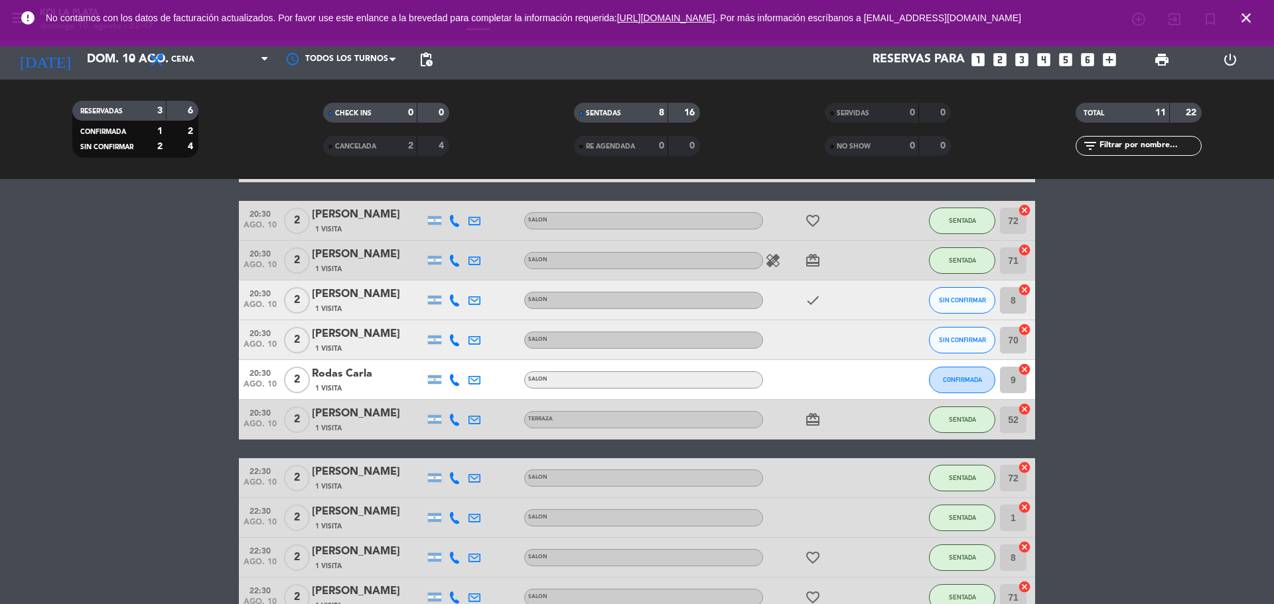
scroll to position [177, 0]
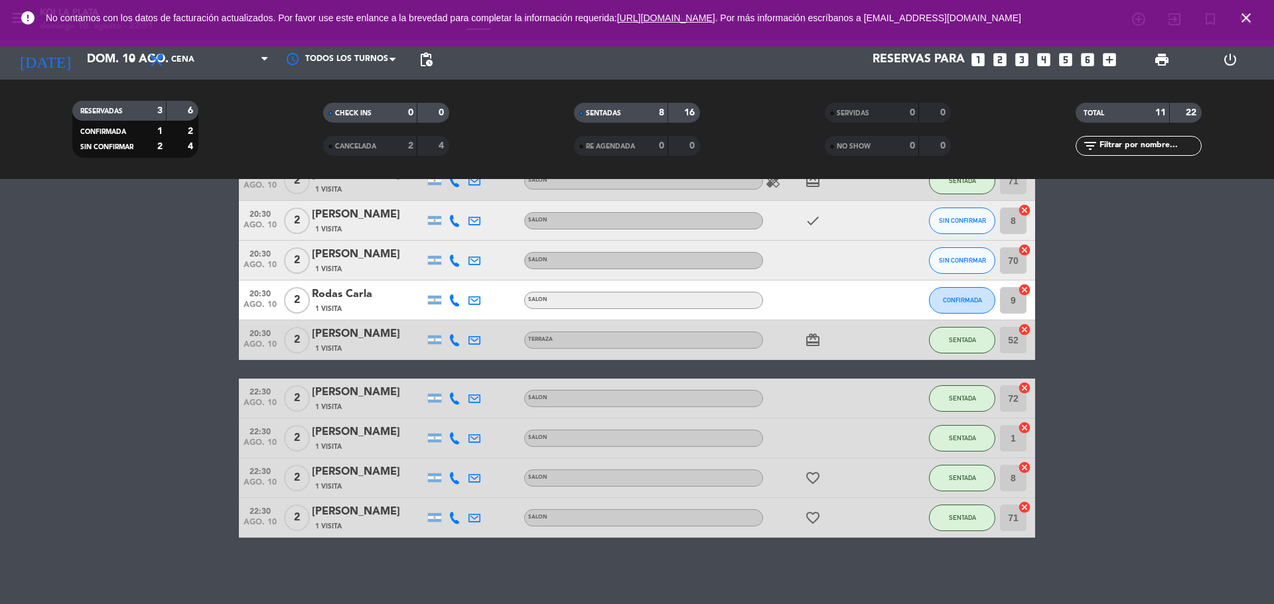
click at [1113, 420] on bookings-row "20:15 [DATE] 2 [PERSON_NAME] 1 Visita SALON SENTADA 7 cancel 20:30 [DATE] 2 [PE…" at bounding box center [637, 300] width 1274 height 475
